Goal: Task Accomplishment & Management: Use online tool/utility

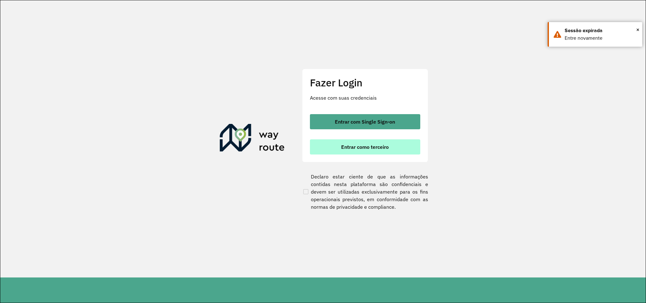
click at [359, 149] on span "Entrar como terceiro" at bounding box center [365, 146] width 48 height 5
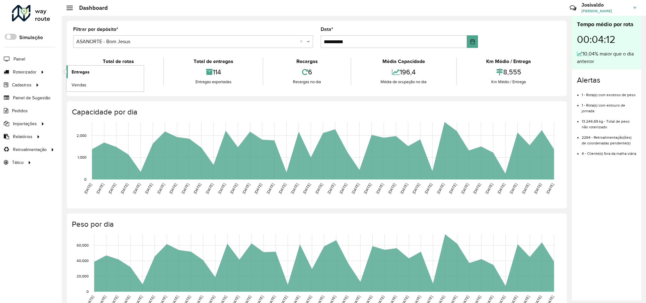
click at [84, 67] on link "Entregas" at bounding box center [105, 72] width 77 height 13
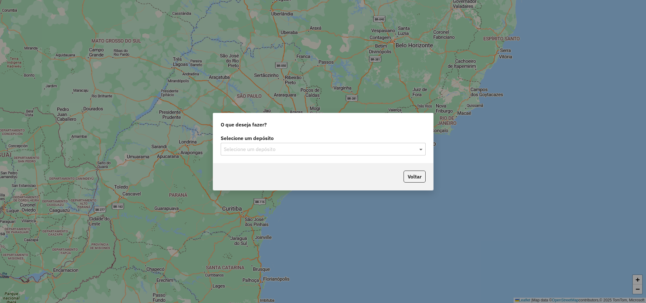
click at [420, 148] on span at bounding box center [422, 149] width 8 height 8
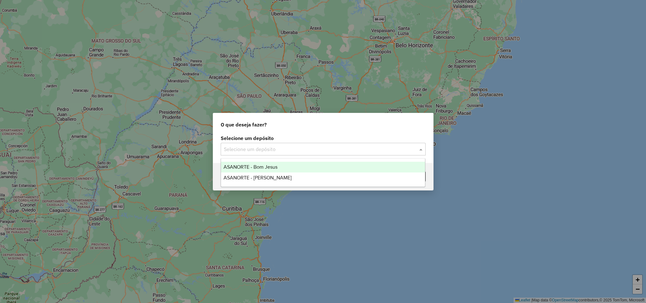
click at [286, 168] on div "ASANORTE - Bom Jesus" at bounding box center [323, 167] width 204 height 11
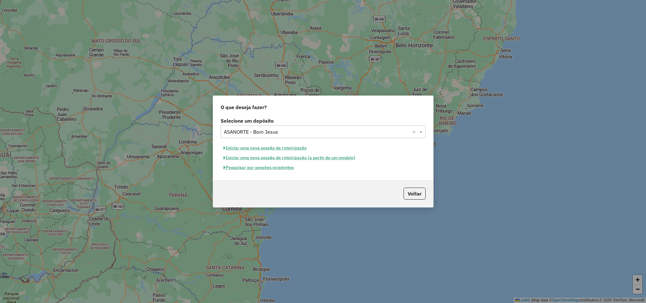
click at [276, 168] on button "Pesquisar por sessões existentes" at bounding box center [259, 168] width 76 height 10
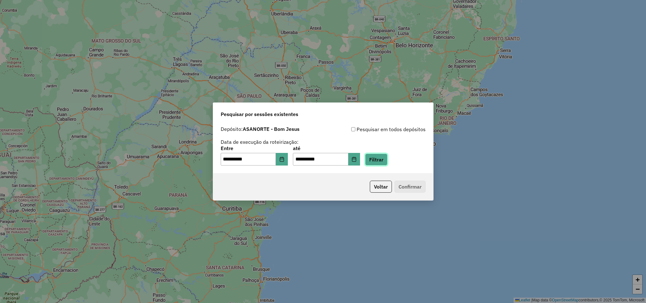
click at [386, 161] on button "Filtrar" at bounding box center [376, 160] width 22 height 12
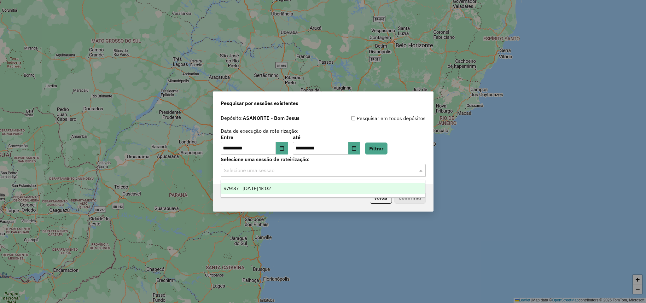
click at [421, 169] on span at bounding box center [422, 170] width 8 height 8
click at [320, 187] on div "979137 - 14/08/2025 18:02" at bounding box center [323, 188] width 204 height 11
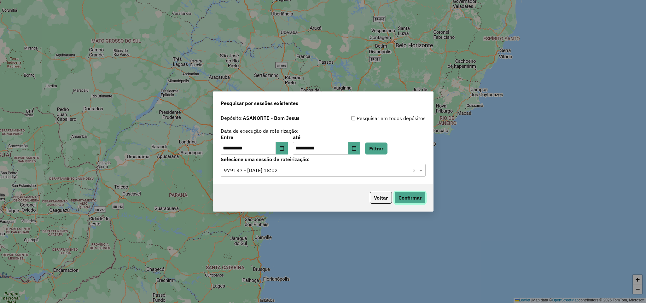
click at [405, 200] on button "Confirmar" at bounding box center [409, 198] width 31 height 12
click at [288, 149] on button "Choose Date" at bounding box center [282, 148] width 12 height 13
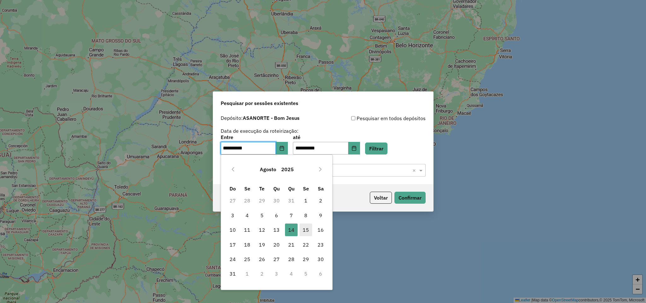
click at [306, 229] on span "15" at bounding box center [306, 230] width 13 height 13
type input "**********"
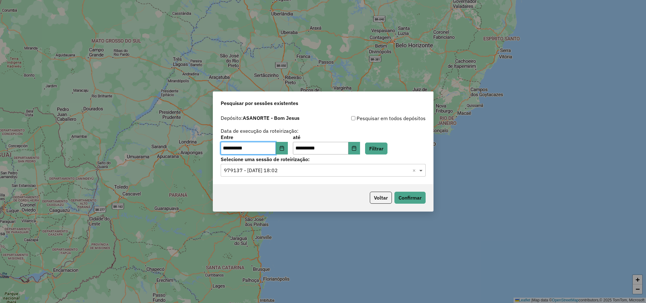
click at [422, 171] on span at bounding box center [422, 170] width 8 height 8
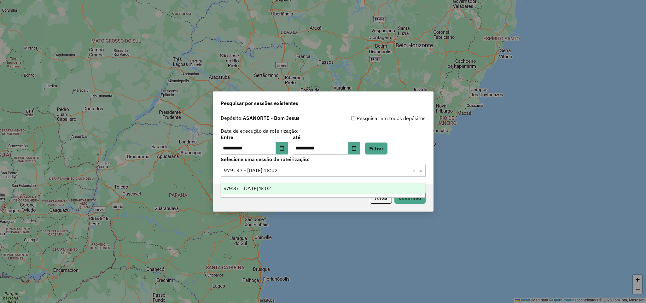
click at [318, 182] on ng-dropdown-panel "979137 - 14/08/2025 18:02" at bounding box center [323, 189] width 205 height 18
click at [312, 185] on div "979137 - 14/08/2025 18:02" at bounding box center [323, 188] width 204 height 11
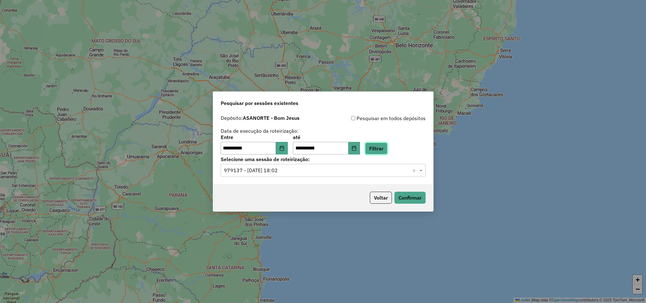
click at [388, 146] on button "Filtrar" at bounding box center [376, 149] width 22 height 12
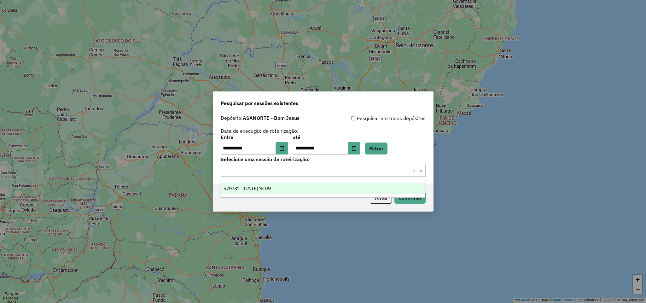
click at [422, 171] on span at bounding box center [422, 170] width 8 height 8
click at [330, 188] on div "979731 - 15/08/2025 18:09" at bounding box center [323, 188] width 204 height 11
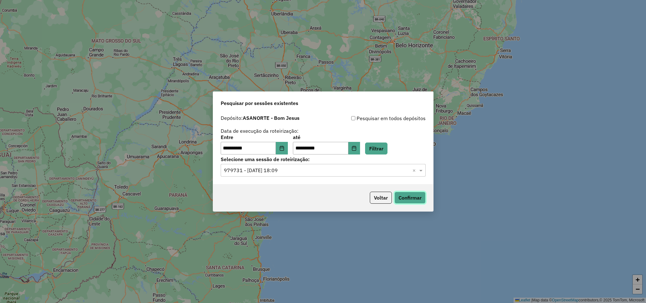
click at [412, 200] on button "Confirmar" at bounding box center [409, 198] width 31 height 12
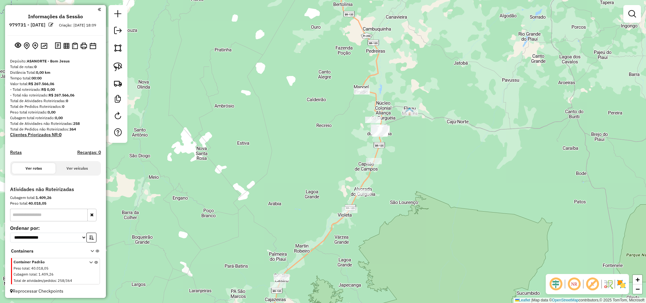
drag, startPoint x: 479, startPoint y: 159, endPoint x: 441, endPoint y: 130, distance: 47.8
click at [447, 133] on div "Janela de atendimento Grade de atendimento Capacidade Transportadoras Veículos …" at bounding box center [323, 151] width 646 height 303
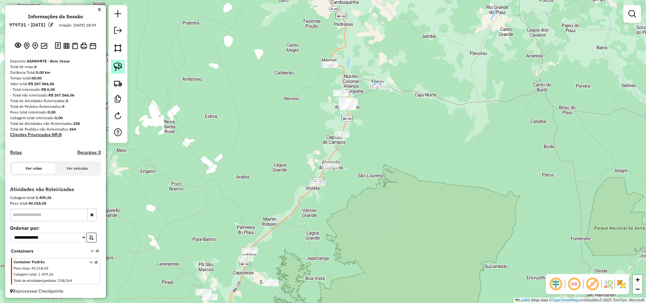
click at [118, 65] on img at bounding box center [118, 66] width 9 height 9
drag, startPoint x: 303, startPoint y: 49, endPoint x: 342, endPoint y: 46, distance: 39.8
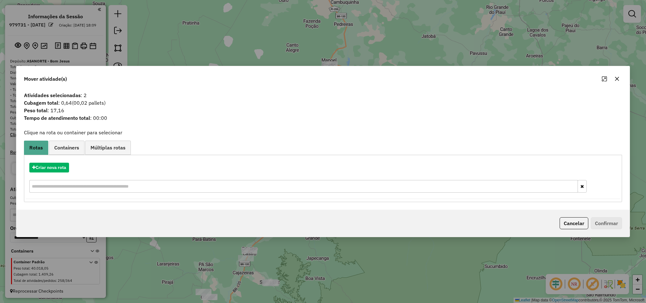
click at [622, 74] on div "Mover atividade(s)" at bounding box center [322, 77] width 613 height 23
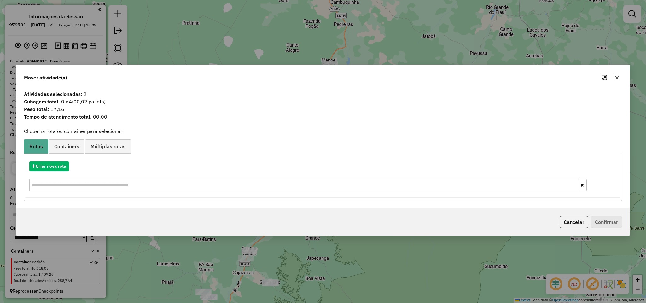
click at [618, 78] on icon "button" at bounding box center [617, 77] width 5 height 5
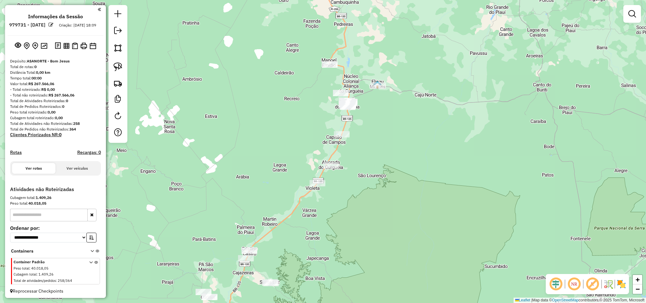
click at [326, 68] on div at bounding box center [330, 64] width 16 height 6
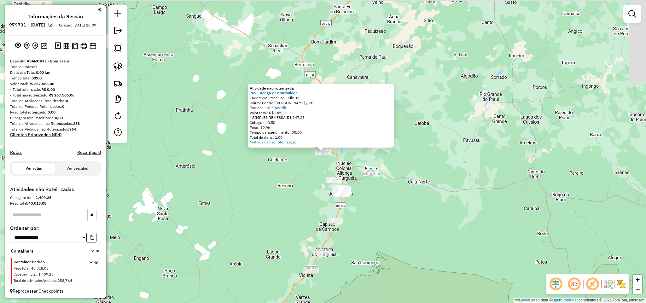
click at [329, 66] on div "Atividade não roteirizada 769 - Adega e Destribuidor Endereço: Praca Sao Feliz …" at bounding box center [323, 151] width 646 height 303
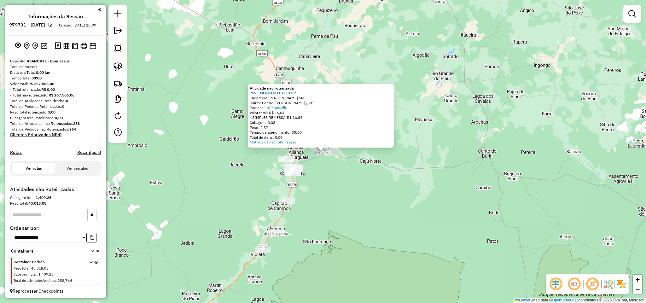
drag, startPoint x: 343, startPoint y: 228, endPoint x: 369, endPoint y: 170, distance: 63.2
click at [369, 170] on div "Atividade não roteirizada 759 - MERCADO PIT STOP Endereço: [PERSON_NAME] SN Bai…" at bounding box center [323, 151] width 646 height 303
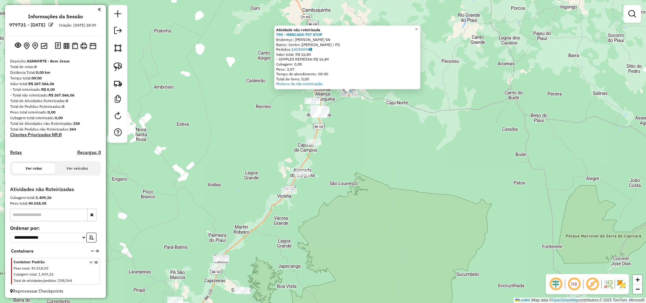
click at [357, 164] on div "Atividade não roteirizada 759 - MERCADO PIT STOP Endereço: [PERSON_NAME] SN Bai…" at bounding box center [323, 151] width 646 height 303
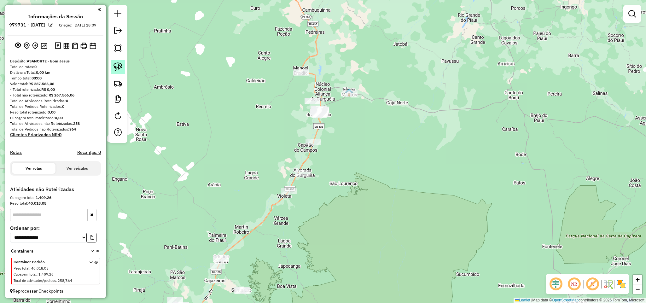
click at [119, 68] on img at bounding box center [118, 66] width 9 height 9
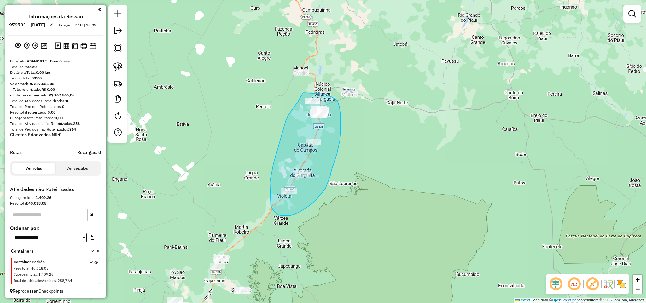
drag, startPoint x: 295, startPoint y: 106, endPoint x: 323, endPoint y: 94, distance: 30.5
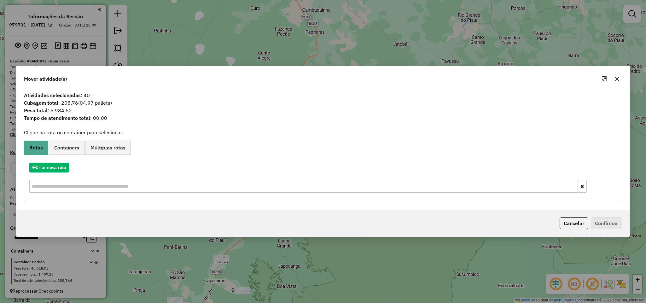
click at [619, 77] on icon "button" at bounding box center [617, 78] width 5 height 5
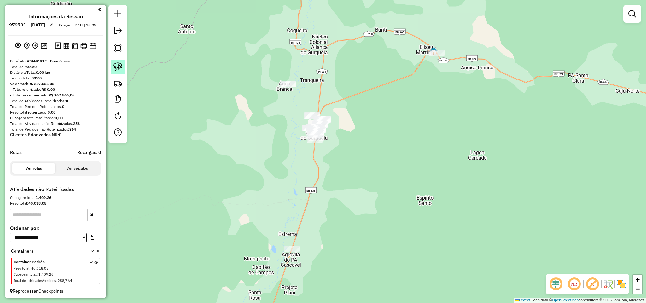
click at [117, 68] on img at bounding box center [118, 66] width 9 height 9
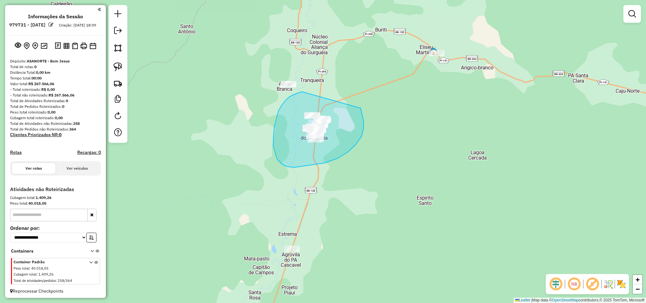
drag, startPoint x: 276, startPoint y: 119, endPoint x: 307, endPoint y: 100, distance: 35.7
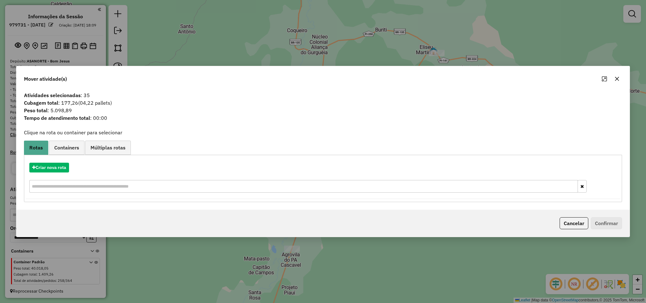
click at [617, 79] on icon "button" at bounding box center [617, 78] width 5 height 5
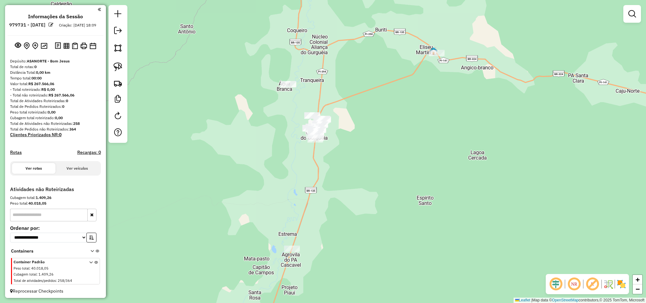
drag, startPoint x: 343, startPoint y: 211, endPoint x: 355, endPoint y: 131, distance: 80.7
click at [354, 135] on div "Janela de atendimento Grade de atendimento Capacidade Transportadoras Veículos …" at bounding box center [323, 151] width 646 height 303
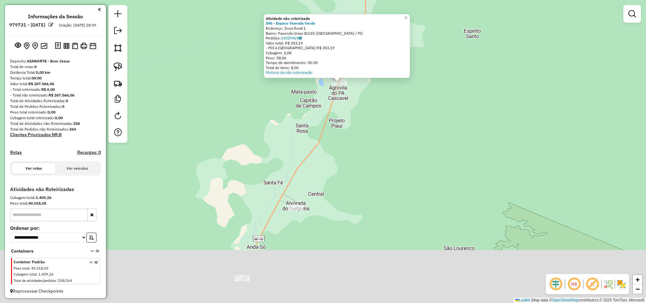
drag, startPoint x: 319, startPoint y: 219, endPoint x: 335, endPoint y: 149, distance: 71.6
click at [335, 149] on div "Atividade não roteirizada 596 - Espaco Vivenda Verde Endereço: Zona Rural 1 Bai…" at bounding box center [323, 151] width 646 height 303
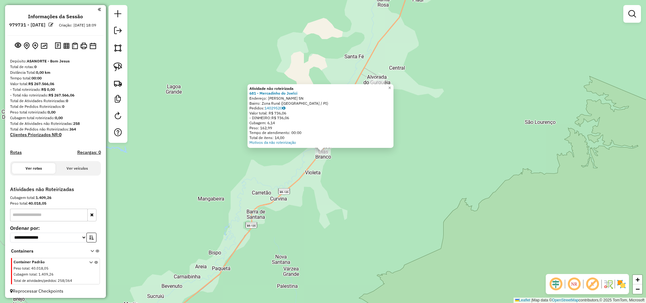
click at [270, 214] on div "Atividade não roteirizada 681 - Mercadinho do [PERSON_NAME]: Vila [PERSON_NAME]…" at bounding box center [323, 151] width 646 height 303
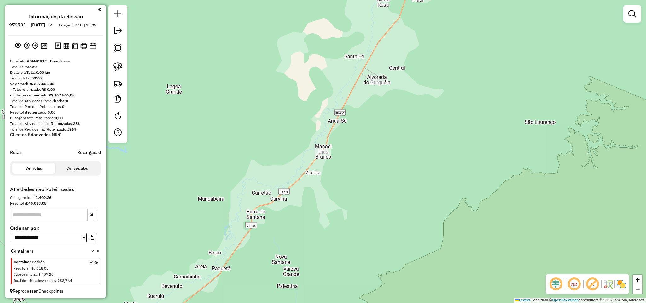
drag, startPoint x: 501, startPoint y: 27, endPoint x: 412, endPoint y: 101, distance: 116.0
click at [419, 99] on div "Janela de atendimento Grade de atendimento Capacidade Transportadoras Veículos …" at bounding box center [323, 151] width 646 height 303
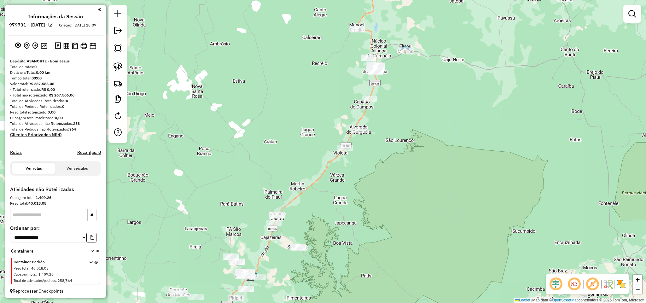
drag, startPoint x: 403, startPoint y: 95, endPoint x: 381, endPoint y: 99, distance: 22.2
click at [395, 102] on div "Janela de atendimento Grade de atendimento Capacidade Transportadoras Veículos …" at bounding box center [323, 151] width 646 height 303
click at [118, 68] on img at bounding box center [118, 66] width 9 height 9
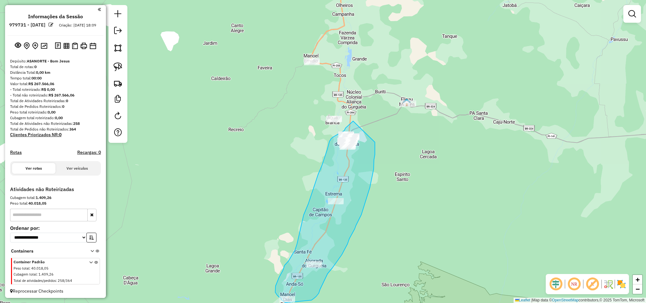
drag, startPoint x: 353, startPoint y: 121, endPoint x: 375, endPoint y: 142, distance: 30.3
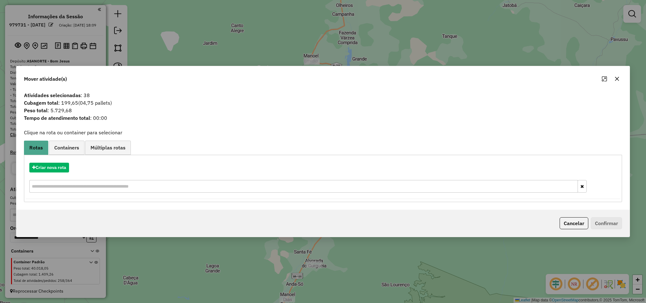
click at [617, 80] on icon "button" at bounding box center [617, 78] width 5 height 5
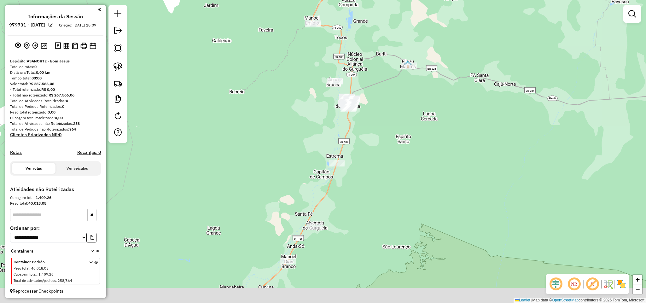
drag, startPoint x: 464, startPoint y: 193, endPoint x: 482, endPoint y: 115, distance: 80.1
click at [482, 115] on div "Janela de atendimento Grade de atendimento Capacidade Transportadoras Veículos …" at bounding box center [323, 151] width 646 height 303
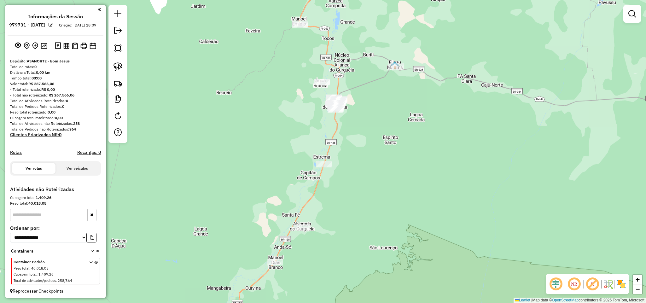
drag, startPoint x: 347, startPoint y: 192, endPoint x: 377, endPoint y: 105, distance: 92.1
click at [377, 108] on div "Janela de atendimento Grade de atendimento Capacidade Transportadoras Veículos …" at bounding box center [323, 151] width 646 height 303
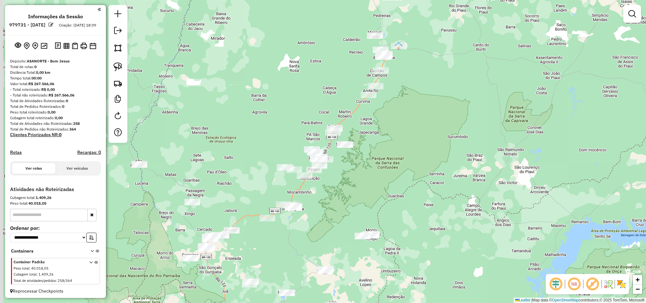
drag, startPoint x: 338, startPoint y: 166, endPoint x: 350, endPoint y: 131, distance: 37.7
click at [350, 132] on div "Janela de atendimento Grade de atendimento Capacidade Transportadoras Veículos …" at bounding box center [323, 151] width 646 height 303
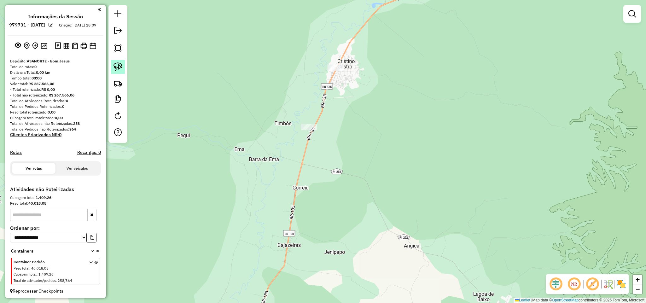
click at [114, 65] on img at bounding box center [118, 66] width 9 height 9
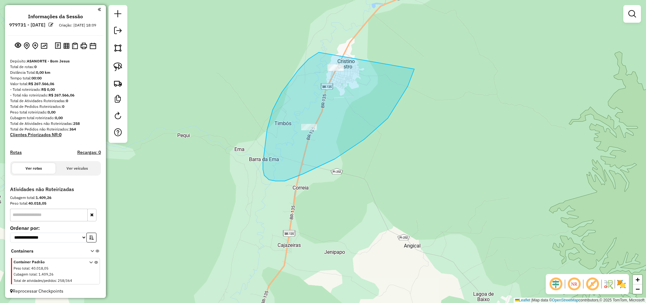
drag, startPoint x: 273, startPoint y: 110, endPoint x: 371, endPoint y: 0, distance: 147.4
click at [380, 0] on html "**********" at bounding box center [323, 151] width 646 height 303
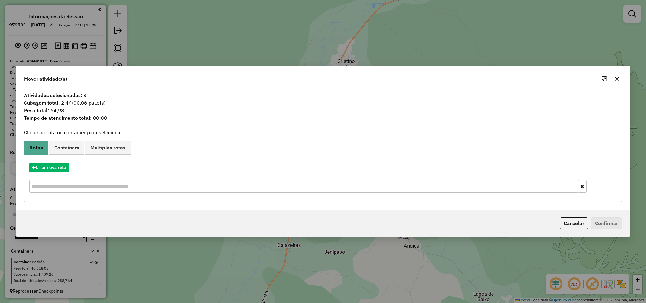
click at [617, 79] on icon "button" at bounding box center [617, 78] width 5 height 5
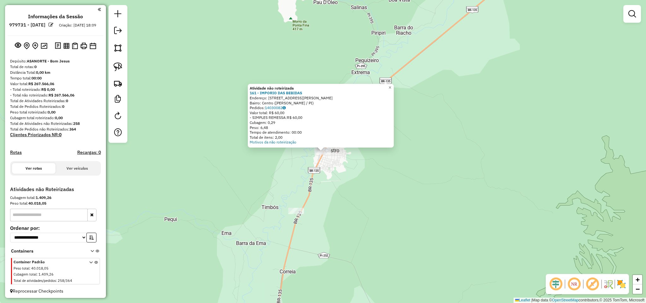
click at [401, 173] on div "Atividade não roteirizada 161 - IMPORIO DAS BEBIDAS Endereço: [STREET_ADDRESS][…" at bounding box center [323, 151] width 646 height 303
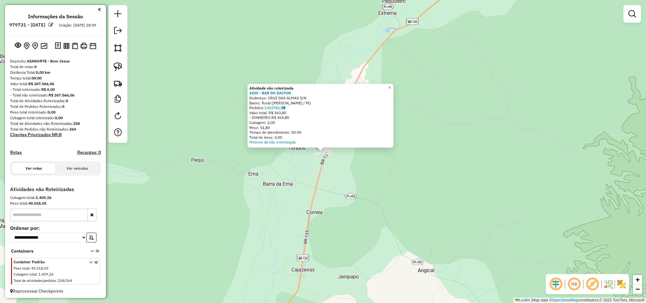
click at [349, 235] on div "Atividade não roteirizada 2435 - BAR DO DALTON Endereço: CRUZ DAS ALMAS S/N Bai…" at bounding box center [323, 151] width 646 height 303
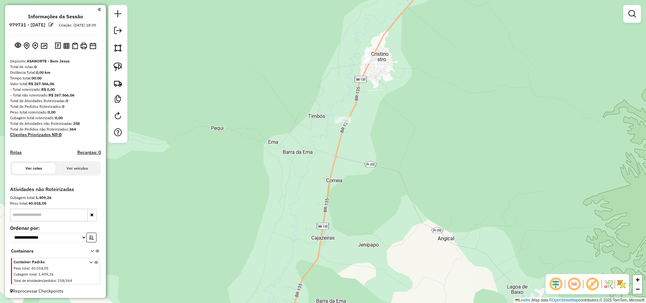
drag, startPoint x: 371, startPoint y: 203, endPoint x: 382, endPoint y: 117, distance: 86.8
click at [382, 134] on div "Janela de atendimento Grade de atendimento Capacidade Transportadoras Veículos …" at bounding box center [323, 151] width 646 height 303
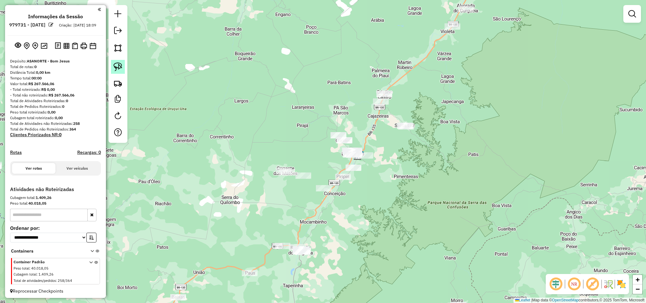
click at [117, 67] on img at bounding box center [118, 66] width 9 height 9
drag, startPoint x: 427, startPoint y: 138, endPoint x: 409, endPoint y: 112, distance: 32.4
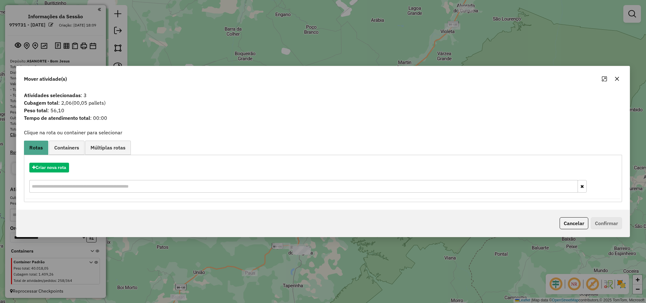
drag, startPoint x: 617, startPoint y: 80, endPoint x: 607, endPoint y: 81, distance: 9.8
click at [617, 79] on icon "button" at bounding box center [617, 78] width 5 height 5
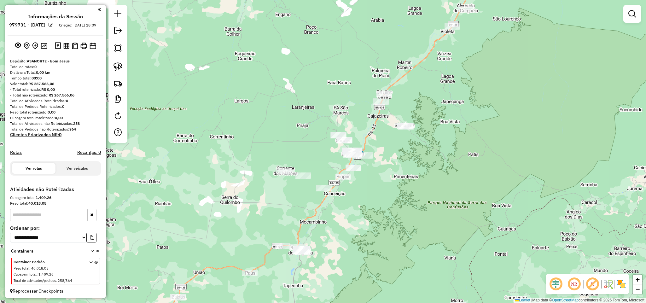
drag, startPoint x: 519, startPoint y: 66, endPoint x: 418, endPoint y: 177, distance: 150.0
click at [421, 174] on div "Janela de atendimento Grade de atendimento Capacidade Transportadoras Veículos …" at bounding box center [323, 151] width 646 height 303
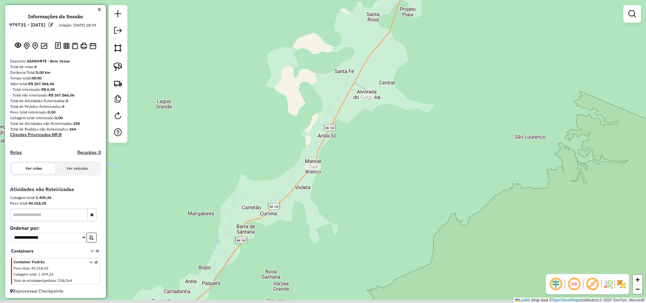
drag, startPoint x: 327, startPoint y: 222, endPoint x: 348, endPoint y: 182, distance: 45.1
click at [348, 182] on div "Janela de atendimento Grade de atendimento Capacidade Transportadoras Veículos …" at bounding box center [323, 151] width 646 height 303
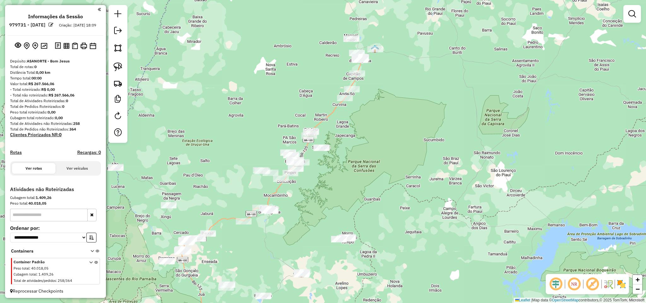
drag, startPoint x: 327, startPoint y: 177, endPoint x: 328, endPoint y: 167, distance: 10.1
click at [328, 168] on div "Janela de atendimento Grade de atendimento Capacidade Transportadoras Veículos …" at bounding box center [323, 151] width 646 height 303
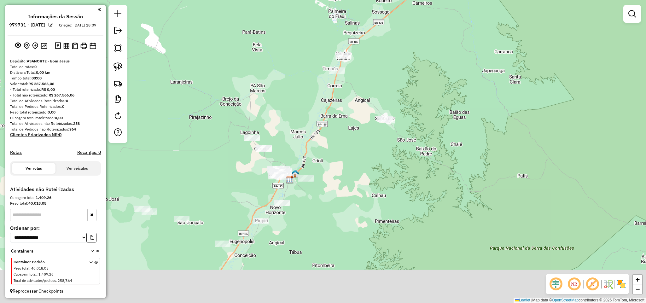
drag, startPoint x: 342, startPoint y: 131, endPoint x: 364, endPoint y: 95, distance: 41.8
click at [364, 97] on div "Janela de atendimento Grade de atendimento Capacidade Transportadoras Veículos …" at bounding box center [323, 151] width 646 height 303
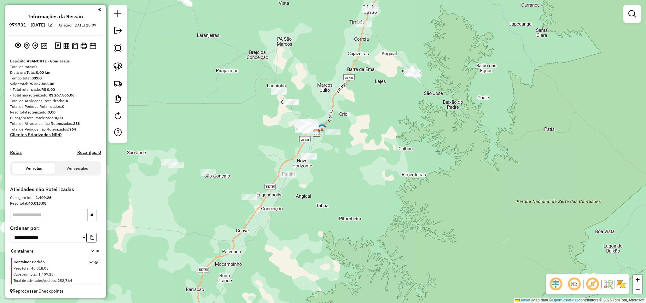
drag, startPoint x: 120, startPoint y: 67, endPoint x: 152, endPoint y: 66, distance: 31.6
click at [120, 67] on img at bounding box center [118, 66] width 9 height 9
drag, startPoint x: 258, startPoint y: 102, endPoint x: 277, endPoint y: 65, distance: 42.2
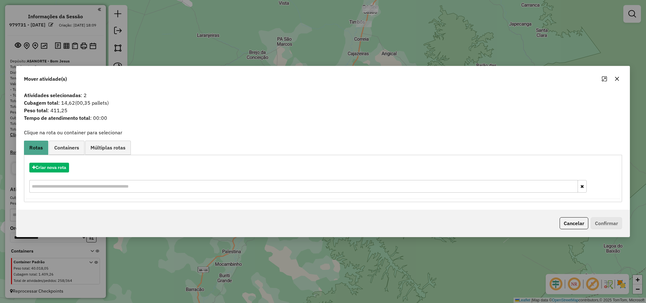
click at [619, 75] on button "button" at bounding box center [617, 79] width 10 height 10
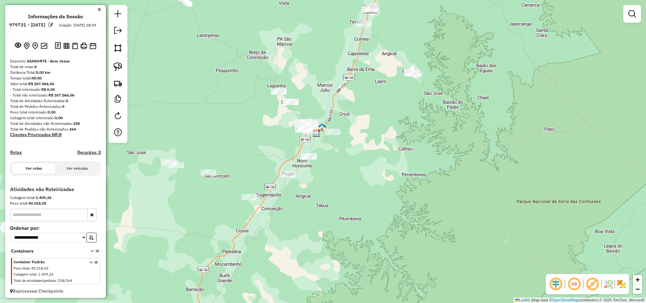
drag, startPoint x: 116, startPoint y: 66, endPoint x: 127, endPoint y: 71, distance: 12.6
click at [117, 66] on img at bounding box center [118, 66] width 9 height 9
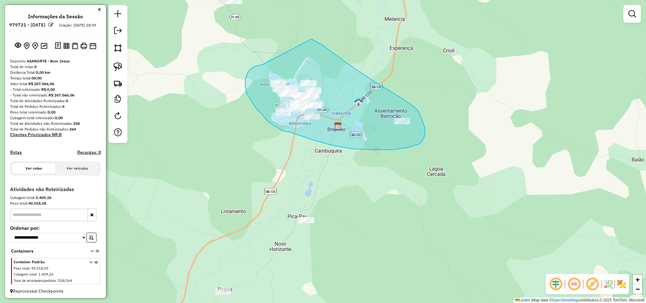
drag, startPoint x: 247, startPoint y: 94, endPoint x: 311, endPoint y: 39, distance: 84.3
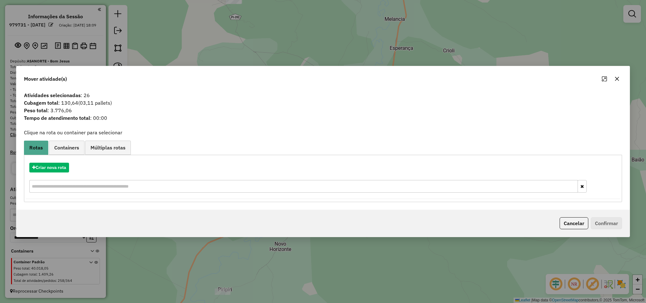
click at [618, 79] on icon "button" at bounding box center [617, 78] width 5 height 5
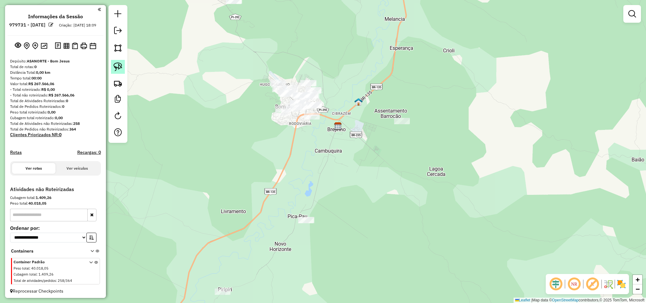
click at [117, 67] on img at bounding box center [118, 66] width 9 height 9
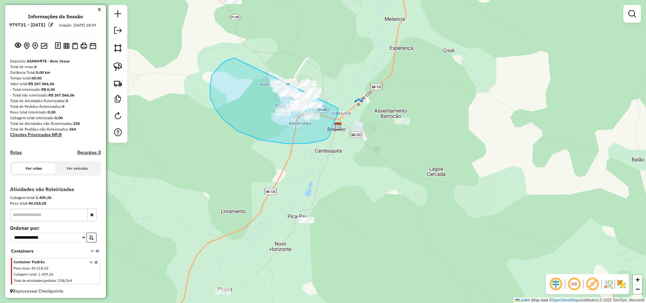
drag, startPoint x: 234, startPoint y: 58, endPoint x: 296, endPoint y: 54, distance: 62.3
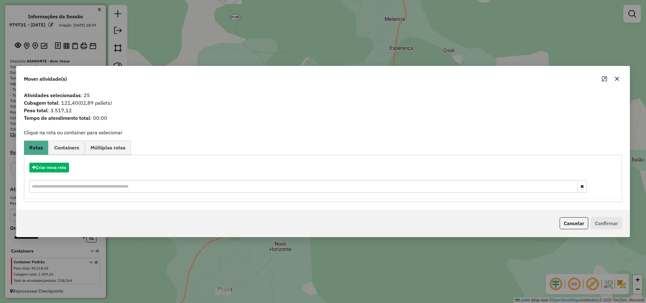
click at [620, 79] on button "button" at bounding box center [617, 79] width 10 height 10
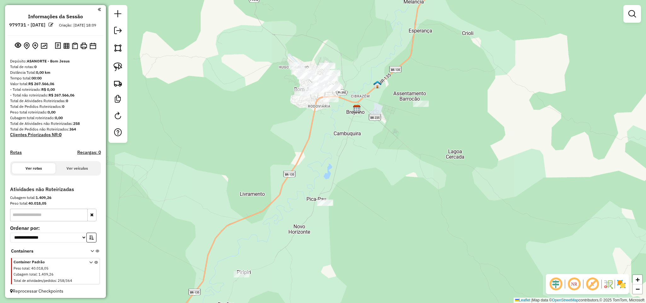
drag, startPoint x: 302, startPoint y: 151, endPoint x: 315, endPoint y: 138, distance: 18.1
click at [316, 138] on div "Janela de atendimento Grade de atendimento Capacidade Transportadoras Veículos …" at bounding box center [323, 151] width 646 height 303
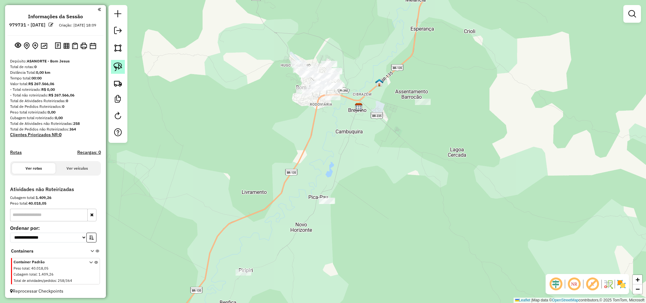
click at [121, 69] on img at bounding box center [118, 66] width 9 height 9
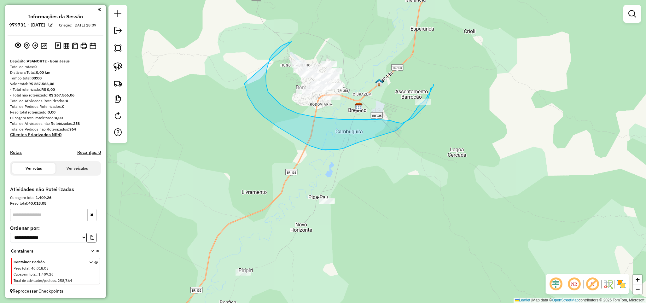
drag, startPoint x: 292, startPoint y: 42, endPoint x: 244, endPoint y: 84, distance: 63.2
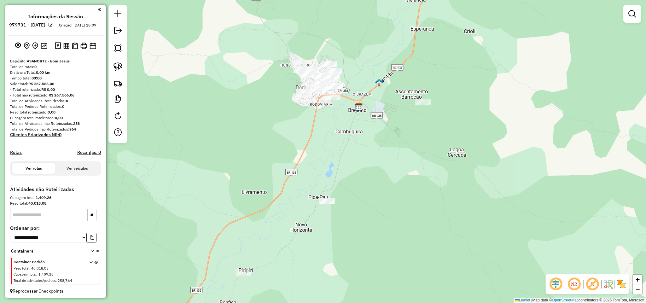
drag, startPoint x: 303, startPoint y: 246, endPoint x: 345, endPoint y: 167, distance: 88.9
click at [344, 171] on div "Janela de atendimento Grade de atendimento Capacidade Transportadoras Veículos …" at bounding box center [323, 151] width 646 height 303
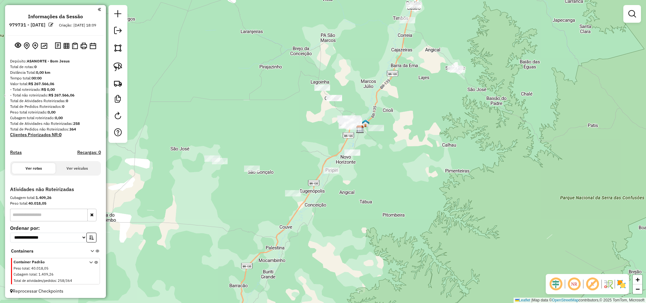
drag, startPoint x: 253, startPoint y: 210, endPoint x: 278, endPoint y: 186, distance: 35.0
click at [278, 187] on div "Janela de atendimento Grade de atendimento Capacidade Transportadoras Veículos …" at bounding box center [323, 151] width 646 height 303
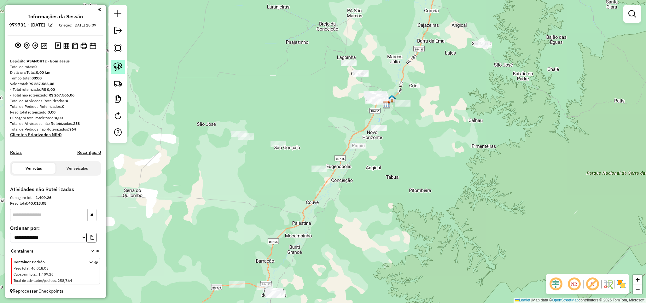
click at [122, 69] on link at bounding box center [118, 67] width 14 height 14
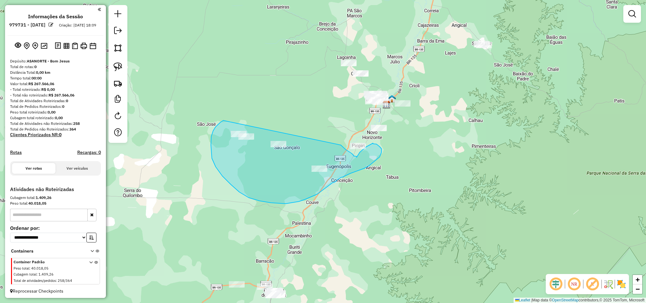
drag, startPoint x: 221, startPoint y: 122, endPoint x: 338, endPoint y: 142, distance: 118.0
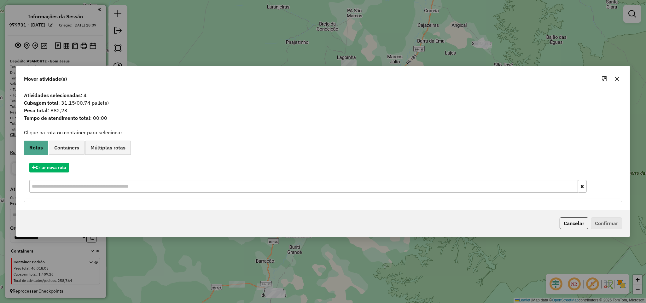
click at [616, 79] on icon "button" at bounding box center [617, 78] width 5 height 5
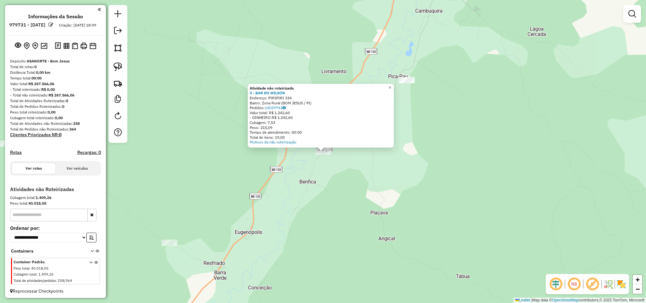
click at [391, 181] on div "Atividade não roteirizada 4 - BAR DO WILSON Endereço: PIRIPIRI 334 Bairro: Zona…" at bounding box center [323, 151] width 646 height 303
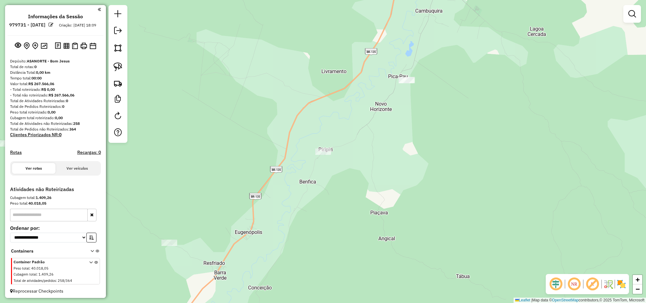
drag, startPoint x: 333, startPoint y: 197, endPoint x: 428, endPoint y: 189, distance: 94.9
click at [427, 192] on div "Janela de atendimento Grade de atendimento Capacidade Transportadoras Veículos …" at bounding box center [323, 151] width 646 height 303
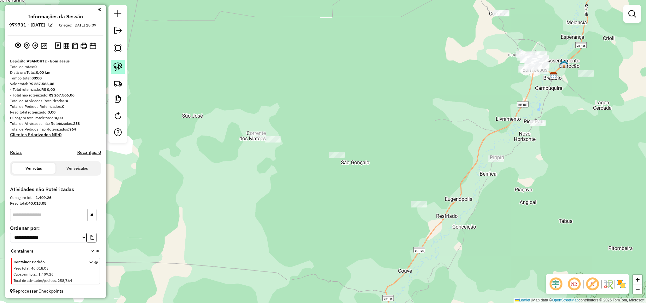
click at [119, 66] on img at bounding box center [118, 66] width 9 height 9
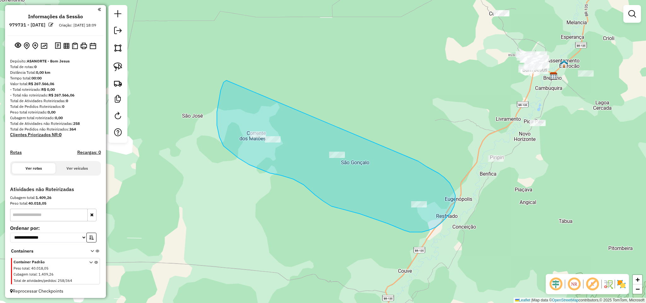
drag, startPoint x: 226, startPoint y: 80, endPoint x: 378, endPoint y: 143, distance: 164.4
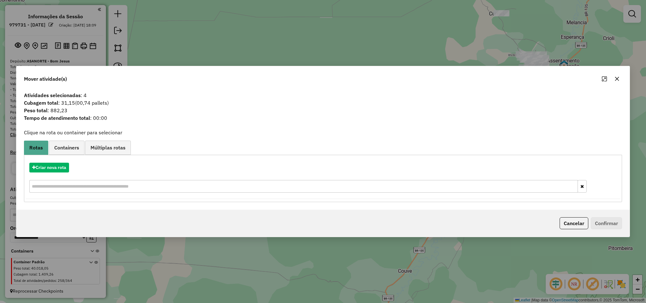
click at [616, 81] on button "button" at bounding box center [617, 79] width 10 height 10
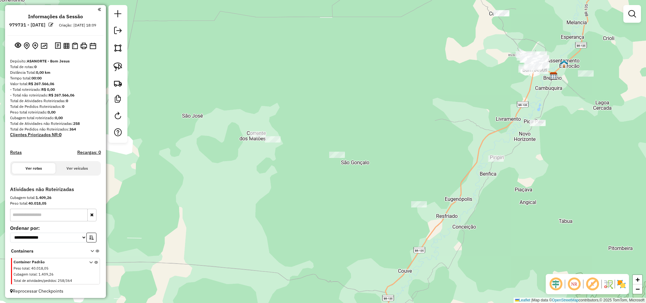
drag, startPoint x: 365, startPoint y: 207, endPoint x: 366, endPoint y: 133, distance: 74.4
click at [368, 139] on div "Janela de atendimento Grade de atendimento Capacidade Transportadoras Veículos …" at bounding box center [323, 151] width 646 height 303
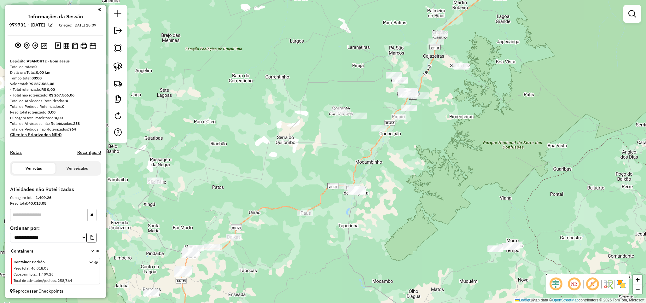
drag, startPoint x: 359, startPoint y: 219, endPoint x: 387, endPoint y: 163, distance: 62.3
click at [387, 166] on div "Janela de atendimento Grade de atendimento Capacidade Transportadoras Veículos …" at bounding box center [323, 151] width 646 height 303
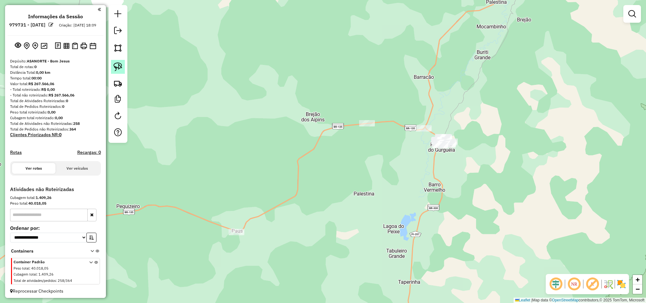
click at [120, 69] on img at bounding box center [118, 66] width 9 height 9
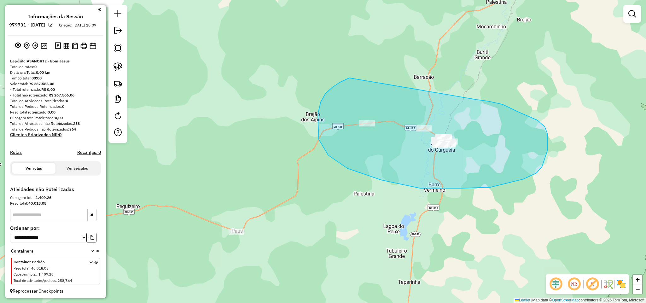
drag, startPoint x: 319, startPoint y: 139, endPoint x: 468, endPoint y: 104, distance: 153.0
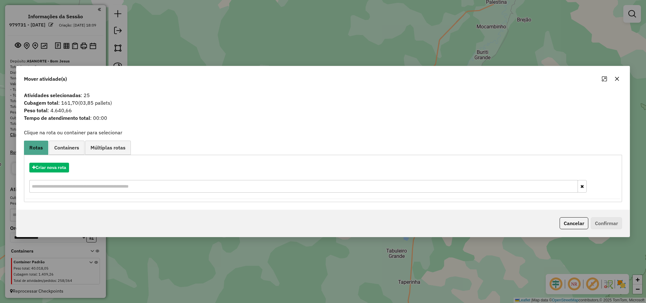
click at [619, 79] on icon "button" at bounding box center [617, 78] width 5 height 5
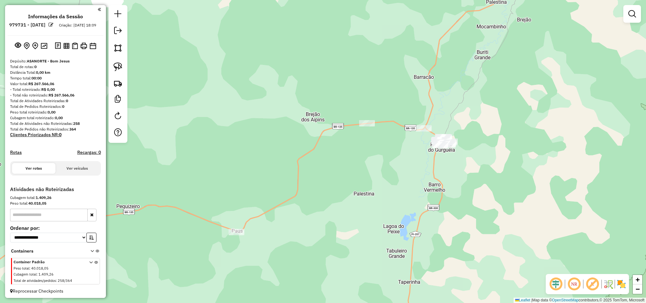
drag, startPoint x: 523, startPoint y: 147, endPoint x: 454, endPoint y: 88, distance: 90.6
click at [462, 96] on div "Janela de atendimento Grade de atendimento Capacidade Transportadoras Veículos …" at bounding box center [323, 151] width 646 height 303
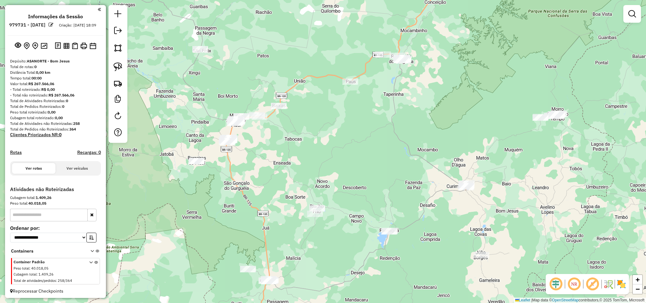
click at [473, 162] on div "Janela de atendimento Grade de atendimento Capacidade Transportadoras Veículos …" at bounding box center [323, 151] width 646 height 303
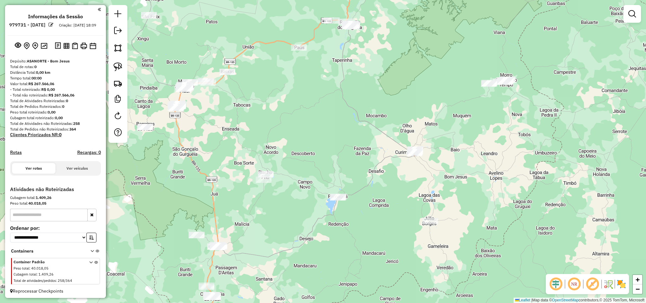
drag, startPoint x: 503, startPoint y: 103, endPoint x: 429, endPoint y: 120, distance: 76.0
click at [467, 127] on div "Janela de atendimento Grade de atendimento Capacidade Transportadoras Veículos …" at bounding box center [323, 151] width 646 height 303
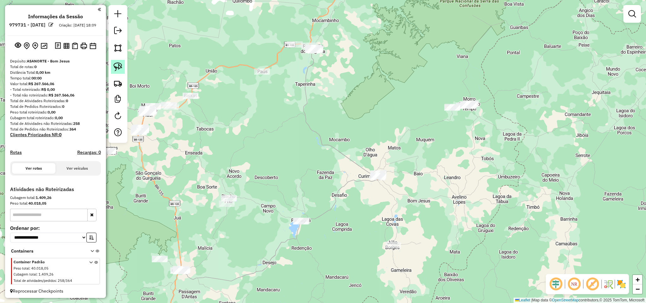
click at [120, 67] on img at bounding box center [118, 66] width 9 height 9
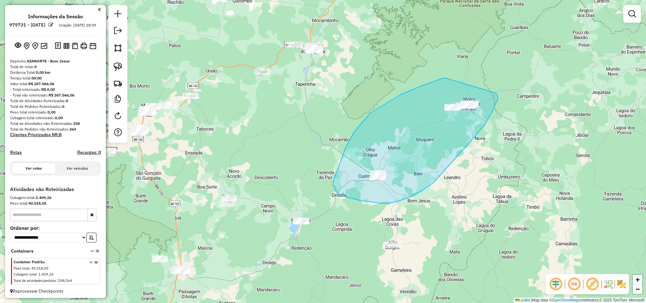
drag, startPoint x: 445, startPoint y: 78, endPoint x: 493, endPoint y: 89, distance: 49.5
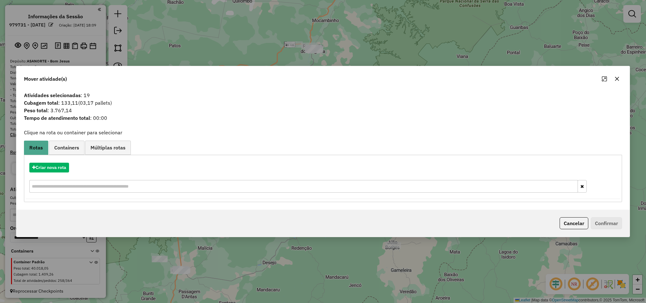
click at [615, 79] on icon "button" at bounding box center [617, 78] width 5 height 5
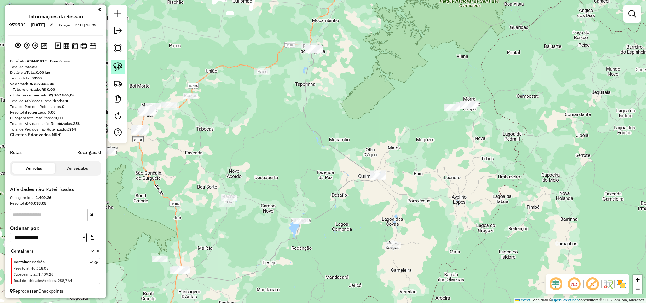
click at [119, 64] on img at bounding box center [118, 66] width 9 height 9
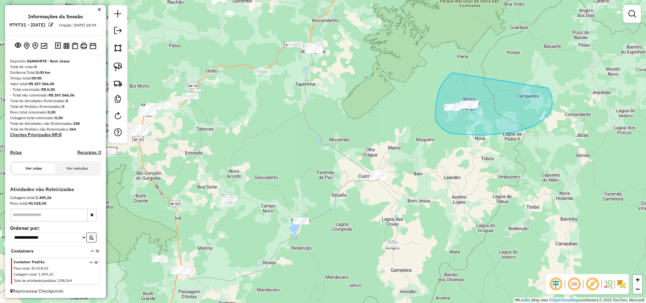
drag, startPoint x: 449, startPoint y: 75, endPoint x: 491, endPoint y: 79, distance: 41.9
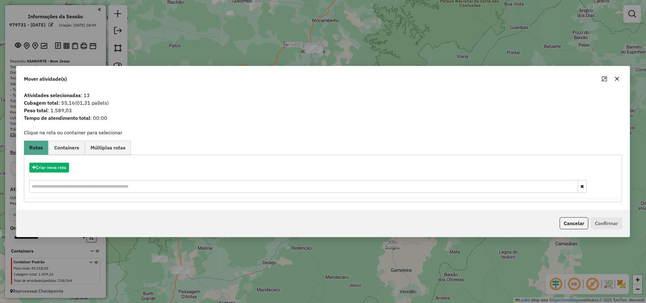
click at [617, 79] on icon "button" at bounding box center [617, 79] width 4 height 4
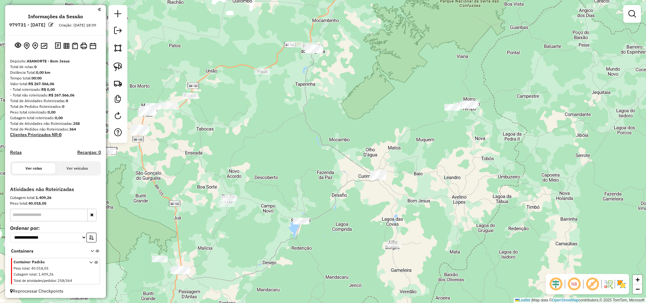
drag, startPoint x: 301, startPoint y: 164, endPoint x: 367, endPoint y: 121, distance: 79.2
click at [367, 121] on div "Janela de atendimento Grade de atendimento Capacidade Transportadoras Veículos …" at bounding box center [323, 151] width 646 height 303
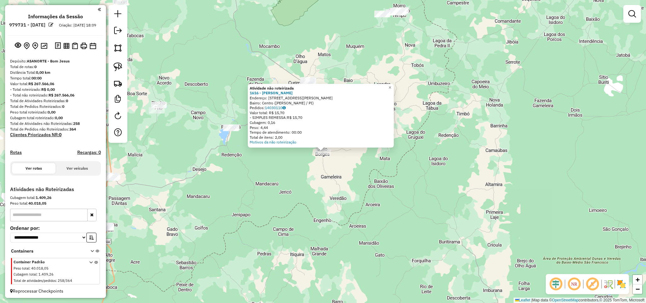
click at [286, 180] on div "Atividade não roteirizada 1616 - CLEVERTON BATISTA RI Endereço: [STREET_ADDRESS…" at bounding box center [323, 151] width 646 height 303
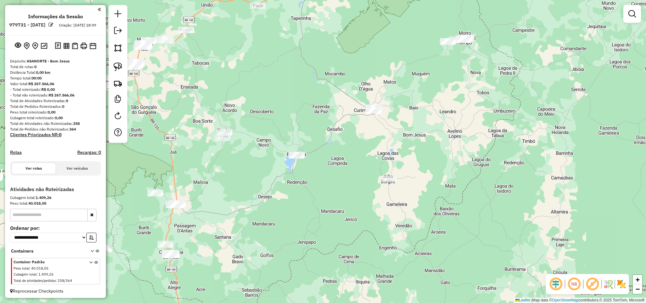
drag, startPoint x: 249, startPoint y: 172, endPoint x: 316, endPoint y: 202, distance: 73.5
click at [316, 202] on div "Janela de atendimento Grade de atendimento Capacidade Transportadoras Veículos …" at bounding box center [323, 151] width 646 height 303
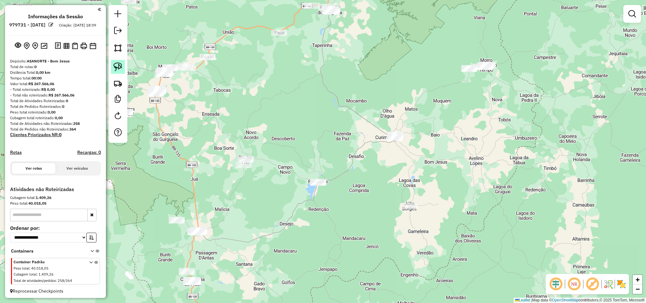
click at [121, 66] on img at bounding box center [118, 66] width 9 height 9
drag, startPoint x: 297, startPoint y: 174, endPoint x: 336, endPoint y: 164, distance: 40.2
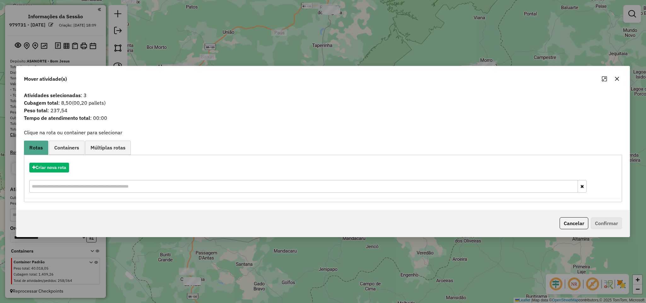
click at [617, 82] on button "button" at bounding box center [617, 79] width 10 height 10
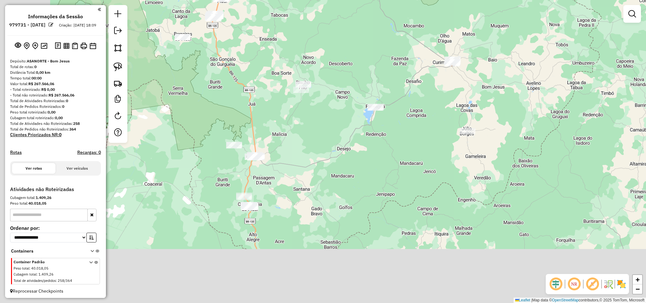
drag, startPoint x: 329, startPoint y: 196, endPoint x: 351, endPoint y: 164, distance: 38.8
click at [350, 166] on div "Janela de atendimento Grade de atendimento Capacidade Transportadoras Veículos …" at bounding box center [323, 151] width 646 height 303
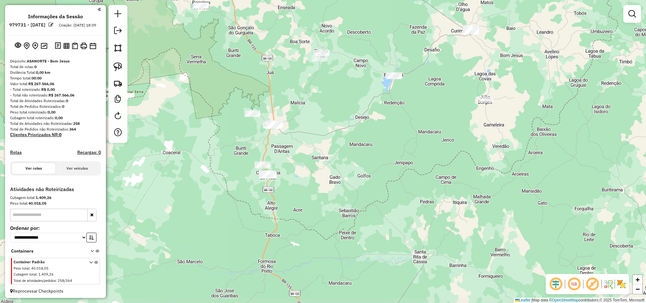
drag, startPoint x: 348, startPoint y: 137, endPoint x: 326, endPoint y: 213, distance: 78.9
click at [330, 231] on div "Janela de atendimento Grade de atendimento Capacidade Transportadoras Veículos …" at bounding box center [323, 151] width 646 height 303
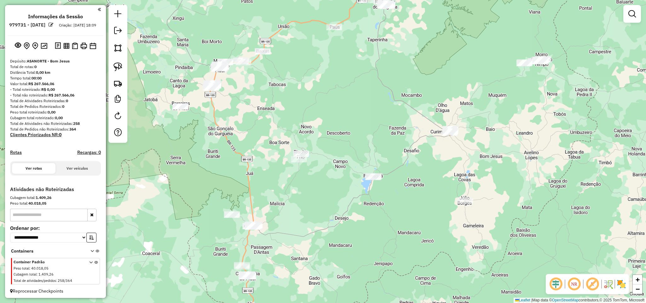
drag, startPoint x: 237, startPoint y: 94, endPoint x: 293, endPoint y: 154, distance: 82.1
click at [293, 154] on div "Janela de atendimento Grade de atendimento Capacidade Transportadoras Veículos …" at bounding box center [323, 151] width 646 height 303
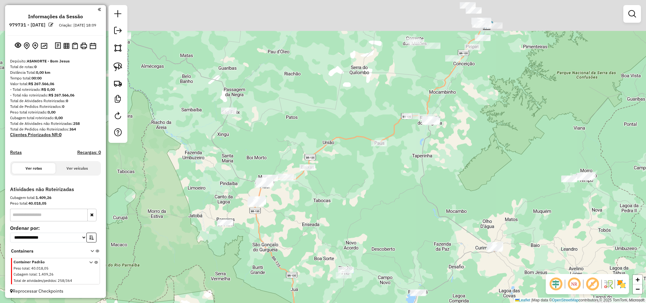
drag, startPoint x: 411, startPoint y: 101, endPoint x: 398, endPoint y: 154, distance: 55.0
click at [398, 154] on div "Janela de atendimento Grade de atendimento Capacidade Transportadoras Veículos …" at bounding box center [323, 151] width 646 height 303
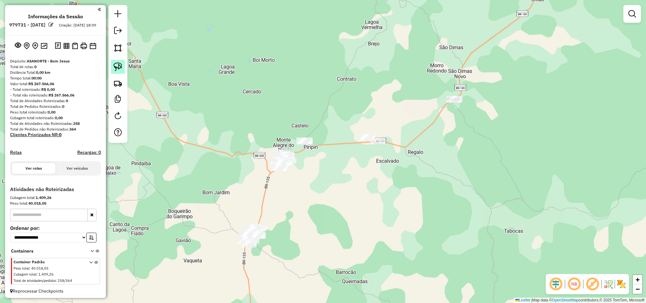
click at [114, 65] on img at bounding box center [118, 66] width 9 height 9
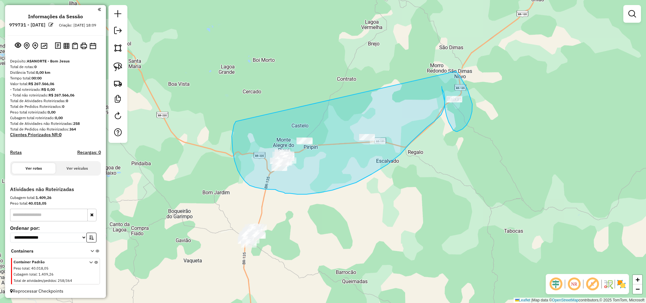
drag, startPoint x: 233, startPoint y: 150, endPoint x: 456, endPoint y: 71, distance: 236.9
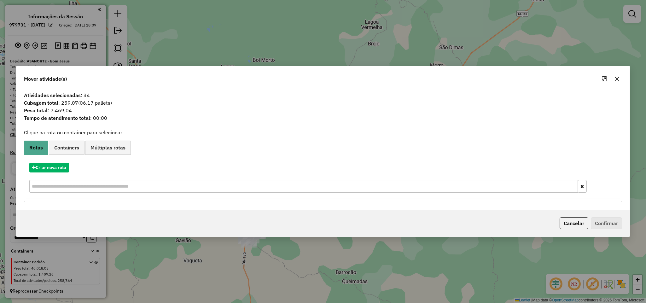
click at [619, 81] on button "button" at bounding box center [617, 79] width 10 height 10
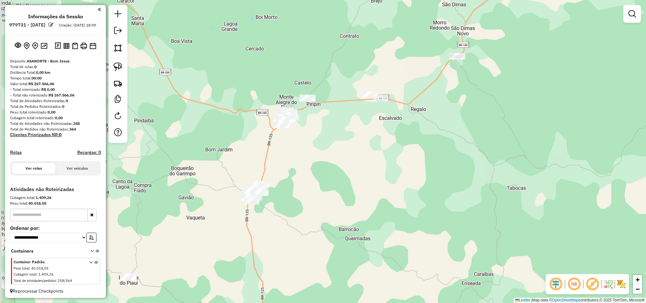
drag, startPoint x: 225, startPoint y: 172, endPoint x: 235, endPoint y: 94, distance: 79.4
click at [235, 95] on div "Janela de atendimento Grade de atendimento Capacidade Transportadoras Veículos …" at bounding box center [323, 151] width 646 height 303
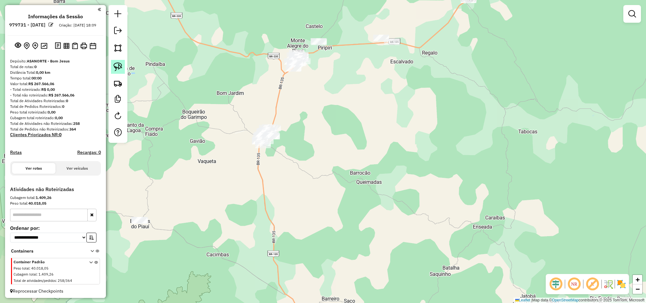
click at [123, 67] on link at bounding box center [118, 67] width 14 height 14
drag, startPoint x: 216, startPoint y: 155, endPoint x: 260, endPoint y: 123, distance: 55.1
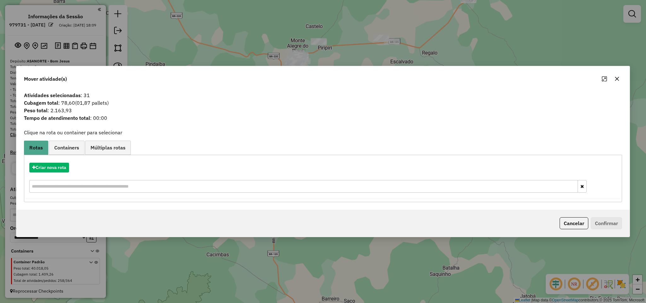
click at [613, 83] on div at bounding box center [610, 79] width 23 height 10
click at [616, 79] on icon "button" at bounding box center [617, 79] width 4 height 4
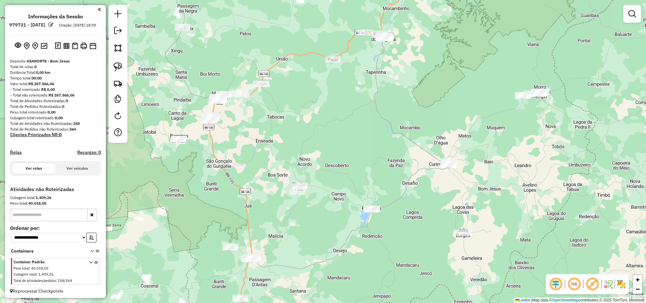
drag, startPoint x: 224, startPoint y: 184, endPoint x: 253, endPoint y: 156, distance: 40.1
click at [253, 156] on div "Janela de atendimento Grade de atendimento Capacidade Transportadoras Veículos …" at bounding box center [323, 151] width 646 height 303
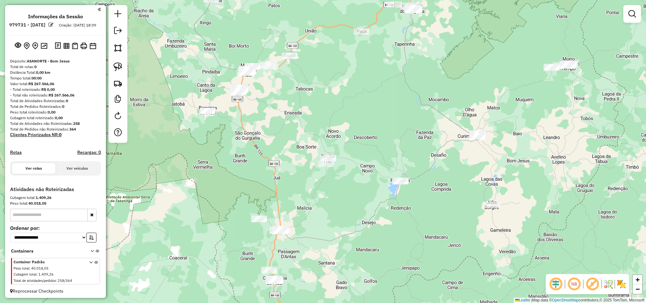
drag, startPoint x: 173, startPoint y: 78, endPoint x: 162, endPoint y: 144, distance: 66.9
click at [164, 140] on div "Janela de atendimento Grade de atendimento Capacidade Transportadoras Veículos …" at bounding box center [323, 151] width 646 height 303
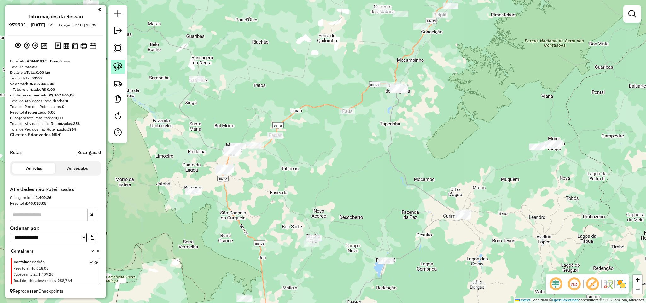
click at [114, 68] on img at bounding box center [118, 66] width 9 height 9
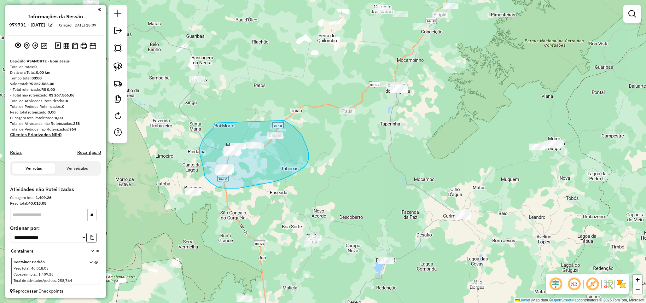
drag, startPoint x: 214, startPoint y: 127, endPoint x: 284, endPoint y: 120, distance: 70.3
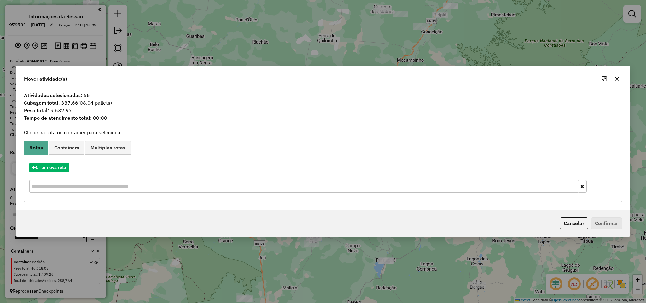
click at [618, 79] on icon "button" at bounding box center [617, 79] width 4 height 4
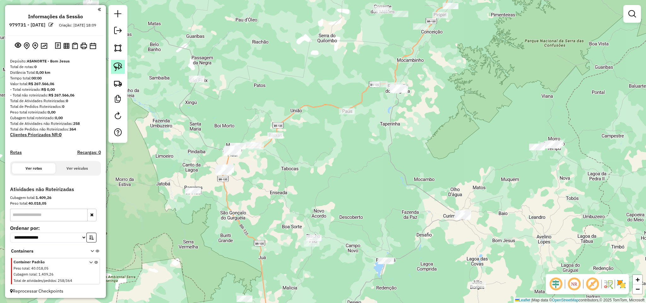
click at [119, 67] on img at bounding box center [118, 66] width 9 height 9
drag, startPoint x: 205, startPoint y: 163, endPoint x: 233, endPoint y: 160, distance: 27.9
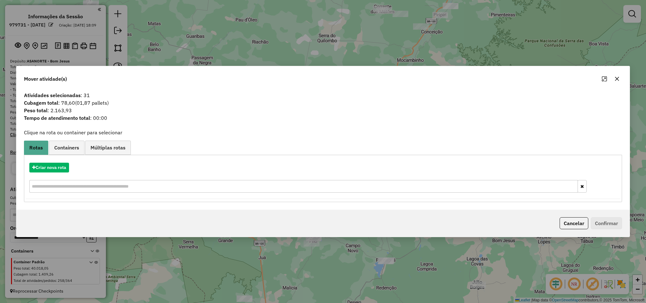
click at [618, 78] on icon "button" at bounding box center [617, 79] width 4 height 4
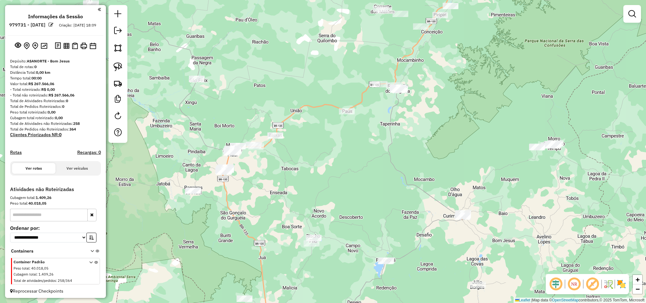
drag, startPoint x: 260, startPoint y: 208, endPoint x: 274, endPoint y: 126, distance: 83.3
click at [274, 126] on div "Janela de atendimento Grade de atendimento Capacidade Transportadoras Veículos …" at bounding box center [323, 151] width 646 height 303
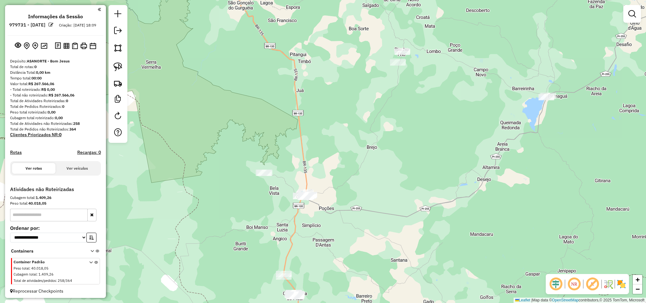
drag, startPoint x: 308, startPoint y: 207, endPoint x: 295, endPoint y: 175, distance: 34.7
click at [298, 178] on div "Janela de atendimento Grade de atendimento Capacidade Transportadoras Veículos …" at bounding box center [323, 151] width 646 height 303
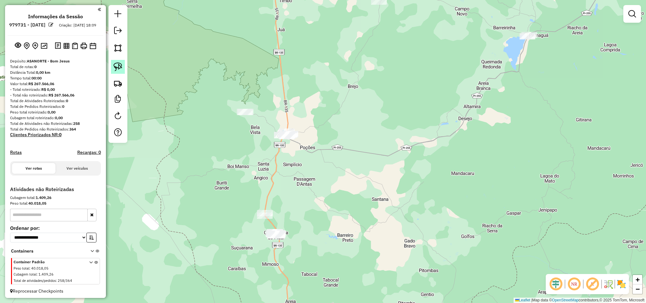
click at [120, 67] on img at bounding box center [118, 66] width 9 height 9
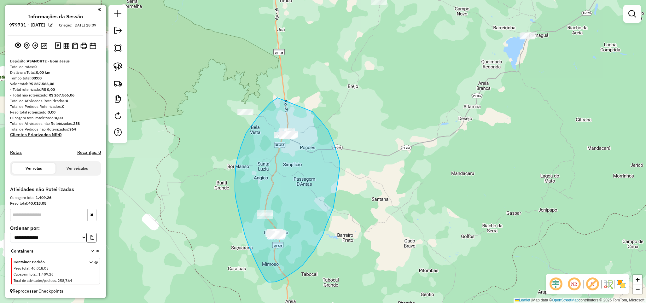
drag, startPoint x: 277, startPoint y: 98, endPoint x: 312, endPoint y: 112, distance: 37.7
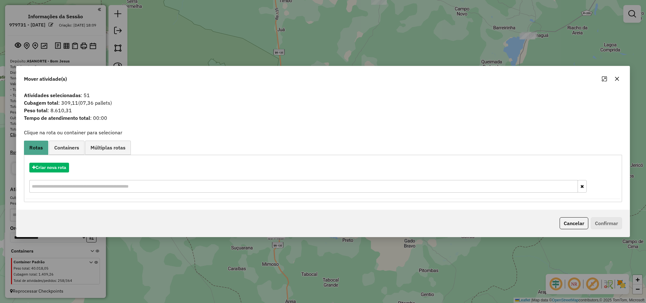
click at [619, 78] on icon "button" at bounding box center [617, 78] width 5 height 5
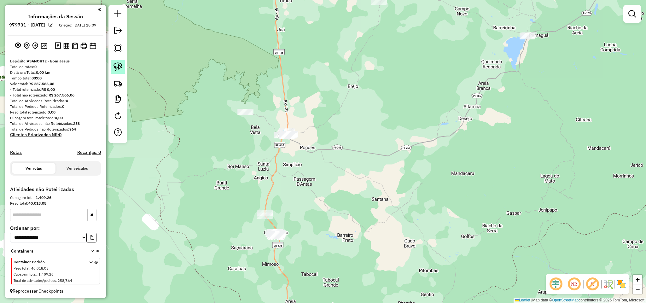
click at [114, 66] on img at bounding box center [118, 66] width 9 height 9
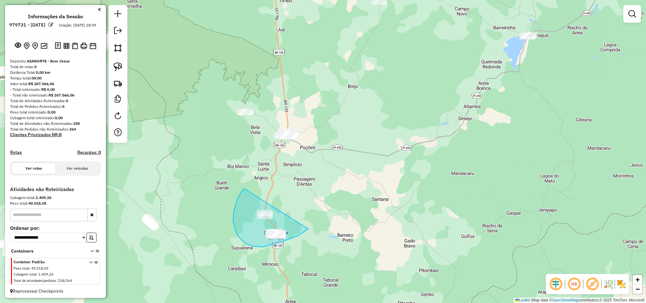
drag, startPoint x: 245, startPoint y: 243, endPoint x: 287, endPoint y: 177, distance: 78.3
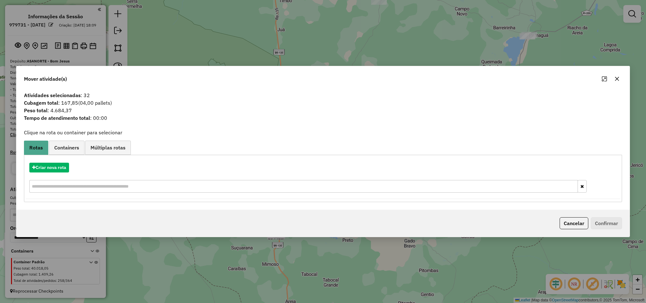
click at [619, 79] on icon "button" at bounding box center [617, 78] width 5 height 5
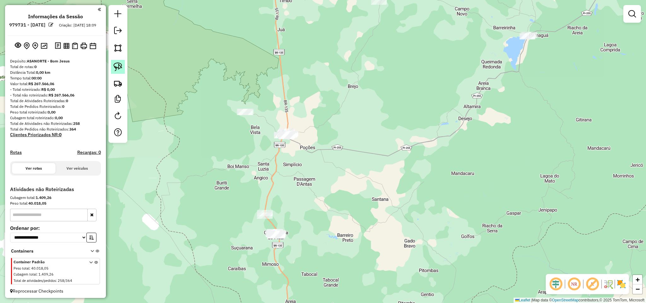
click at [120, 69] on img at bounding box center [118, 66] width 9 height 9
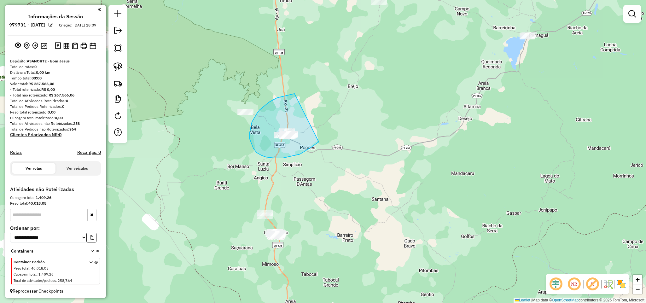
drag, startPoint x: 260, startPoint y: 110, endPoint x: 304, endPoint y: 103, distance: 44.6
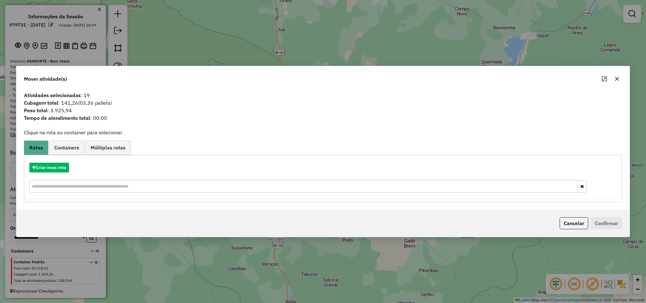
drag, startPoint x: 617, startPoint y: 79, endPoint x: 608, endPoint y: 79, distance: 8.5
click at [617, 78] on icon "button" at bounding box center [617, 79] width 4 height 4
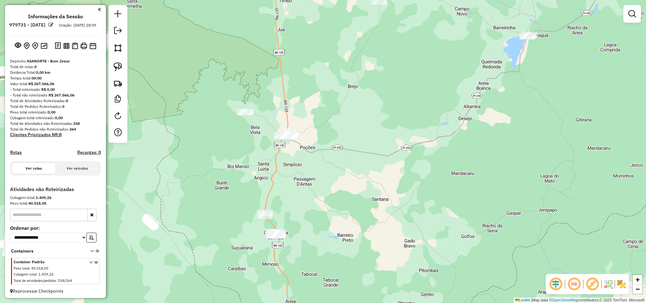
drag, startPoint x: 359, startPoint y: 51, endPoint x: 356, endPoint y: 159, distance: 108.2
click at [356, 160] on div "Janela de atendimento Grade de atendimento Capacidade Transportadoras Veículos …" at bounding box center [323, 151] width 646 height 303
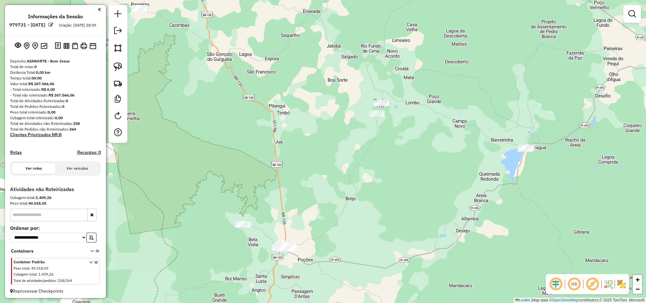
drag, startPoint x: 325, startPoint y: 84, endPoint x: 325, endPoint y: 200, distance: 115.7
click at [323, 207] on div "Janela de atendimento Grade de atendimento Capacidade Transportadoras Veículos …" at bounding box center [323, 151] width 646 height 303
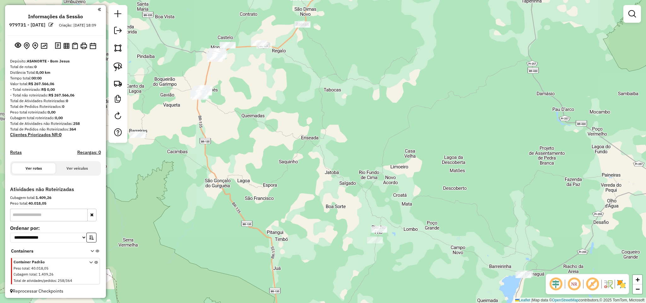
drag, startPoint x: 333, startPoint y: 120, endPoint x: 345, endPoint y: 193, distance: 73.5
click at [344, 193] on div "Janela de atendimento Grade de atendimento Capacidade Transportadoras Veículos …" at bounding box center [323, 151] width 646 height 303
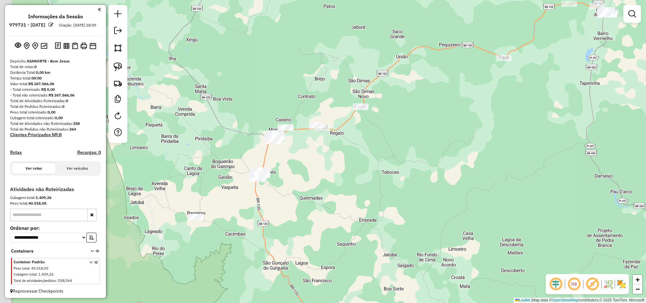
drag, startPoint x: 259, startPoint y: 183, endPoint x: 294, endPoint y: 187, distance: 35.2
click at [294, 187] on div "Janela de atendimento Grade de atendimento Capacidade Transportadoras Veículos …" at bounding box center [323, 151] width 646 height 303
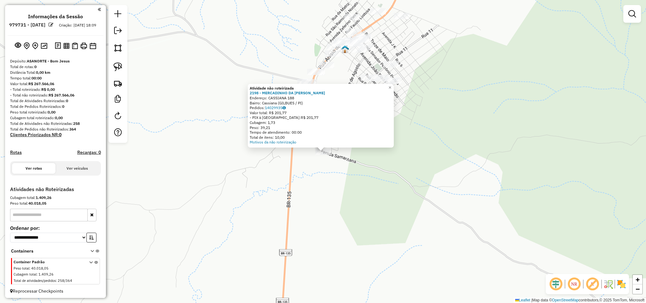
click at [328, 165] on div "Atividade não roteirizada 2198 - MERCADINHO DA [PERSON_NAME]: CASSIANA 188 Bair…" at bounding box center [323, 151] width 646 height 303
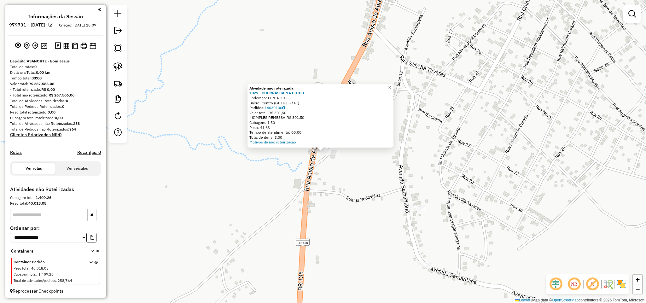
click at [417, 92] on div "Atividade não roteirizada 1029 - CHURRASCARIA CHICO Endereço: CENTRO 1 Bairro: …" at bounding box center [323, 151] width 646 height 303
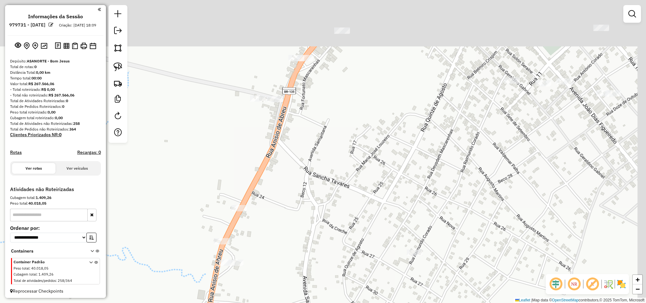
drag, startPoint x: 452, startPoint y: 63, endPoint x: 346, endPoint y: 179, distance: 156.7
click at [346, 185] on div "Janela de atendimento Grade de atendimento Capacidade Transportadoras Veículos …" at bounding box center [323, 151] width 646 height 303
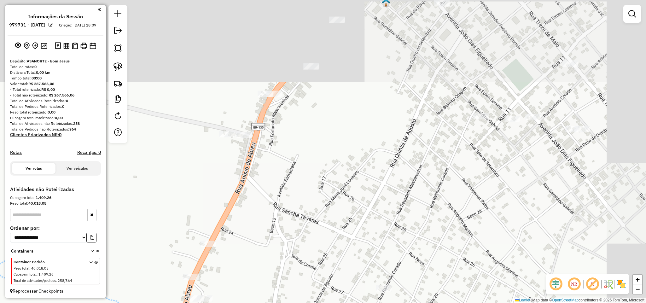
drag, startPoint x: 380, startPoint y: 130, endPoint x: 353, endPoint y: 174, distance: 52.2
click at [353, 174] on div "Janela de atendimento Grade de atendimento Capacidade Transportadoras Veículos …" at bounding box center [323, 151] width 646 height 303
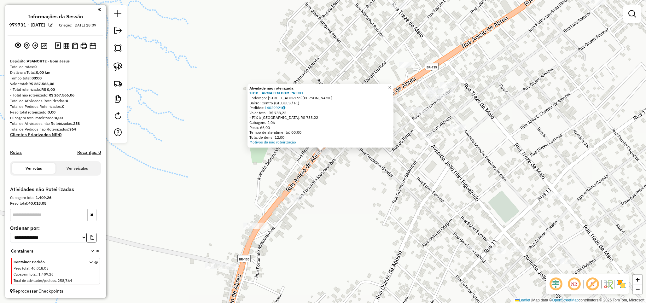
click at [428, 138] on div at bounding box center [428, 135] width 16 height 6
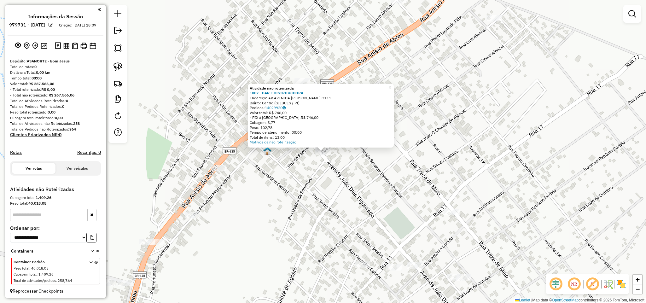
click at [462, 153] on div "Atividade não roteirizada 1002 - BAR E DISTRIBUIDORA Endereço: AV AVENIDA [PERS…" at bounding box center [323, 151] width 646 height 303
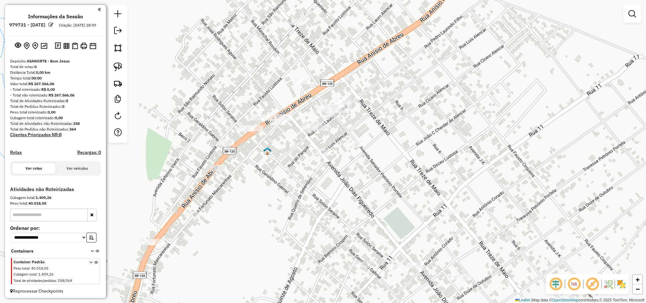
drag, startPoint x: 435, startPoint y: 136, endPoint x: 430, endPoint y: 137, distance: 5.1
click at [431, 137] on div "Janela de atendimento Grade de atendimento Capacidade Transportadoras Veículos …" at bounding box center [323, 151] width 646 height 303
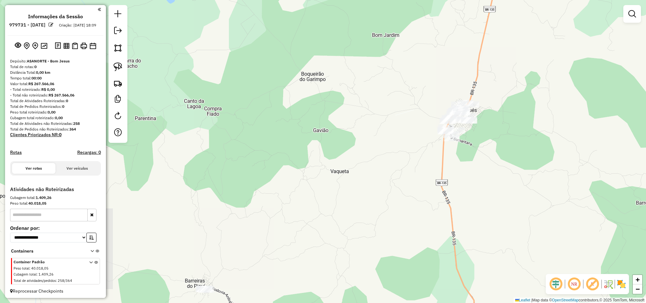
drag, startPoint x: 504, startPoint y: 77, endPoint x: 314, endPoint y: 129, distance: 197.1
click at [363, 127] on div "Janela de atendimento Grade de atendimento Capacidade Transportadoras Veículos …" at bounding box center [323, 151] width 646 height 303
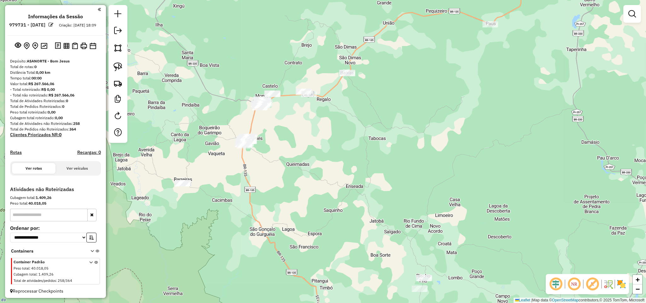
drag, startPoint x: 302, startPoint y: 140, endPoint x: 333, endPoint y: 155, distance: 34.4
click at [333, 155] on div "Janela de atendimento Grade de atendimento Capacidade Transportadoras Veículos …" at bounding box center [323, 151] width 646 height 303
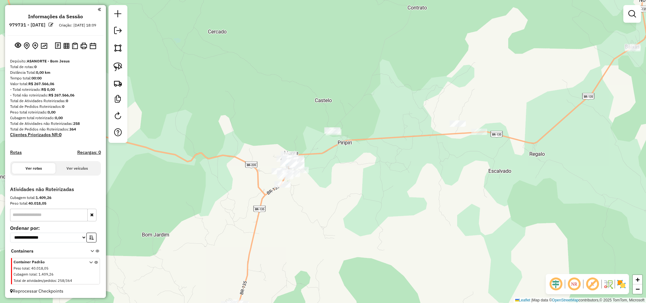
drag, startPoint x: 159, startPoint y: 158, endPoint x: 164, endPoint y: 102, distance: 56.0
click at [165, 104] on div "Janela de atendimento Grade de atendimento Capacidade Transportadoras Veículos …" at bounding box center [323, 151] width 646 height 303
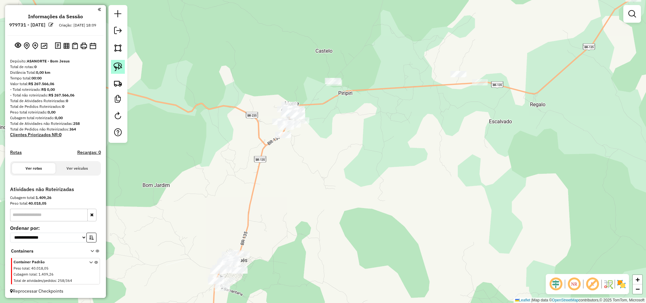
drag, startPoint x: 119, startPoint y: 66, endPoint x: 245, endPoint y: 77, distance: 127.3
click at [120, 66] on img at bounding box center [118, 66] width 9 height 9
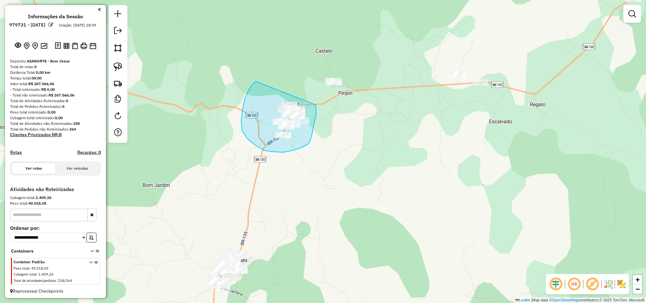
drag, startPoint x: 256, startPoint y: 81, endPoint x: 305, endPoint y: 94, distance: 50.5
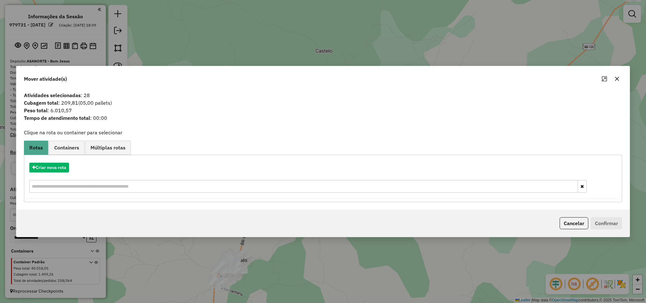
click at [618, 78] on icon "button" at bounding box center [617, 78] width 5 height 5
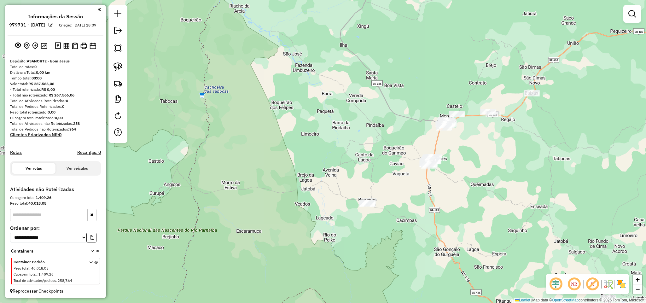
drag, startPoint x: 561, startPoint y: 143, endPoint x: 377, endPoint y: 151, distance: 184.7
click at [470, 162] on div "Janela de atendimento Grade de atendimento Capacidade Transportadoras Veículos …" at bounding box center [323, 151] width 646 height 303
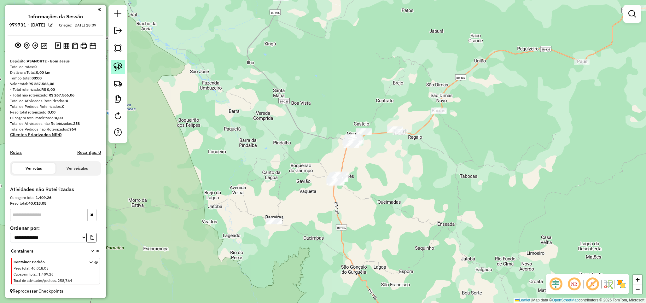
click at [116, 67] on img at bounding box center [118, 66] width 9 height 9
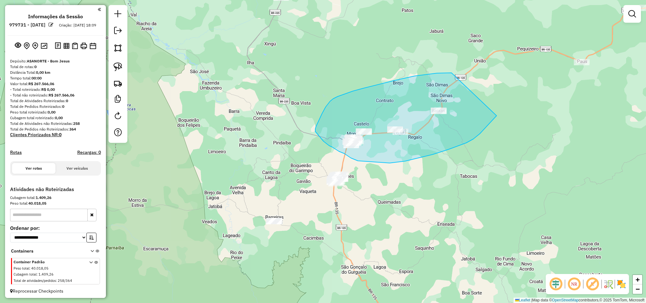
drag, startPoint x: 431, startPoint y: 74, endPoint x: 504, endPoint y: 94, distance: 75.6
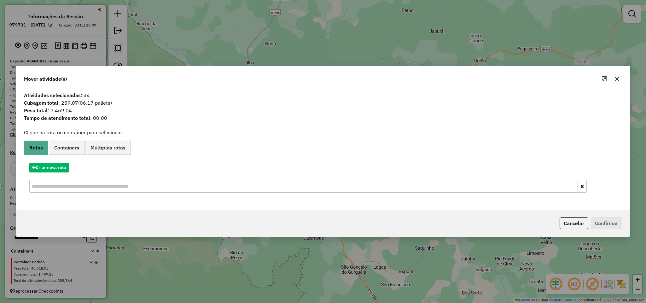
click at [616, 77] on icon "button" at bounding box center [617, 78] width 5 height 5
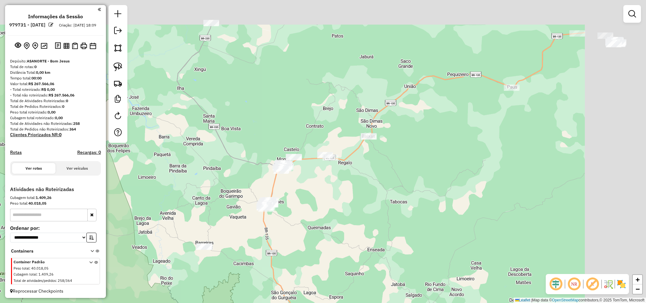
drag, startPoint x: 573, startPoint y: 109, endPoint x: 503, endPoint y: 135, distance: 74.5
click at [503, 135] on div "Janela de atendimento Grade de atendimento Capacidade Transportadoras Veículos …" at bounding box center [323, 151] width 646 height 303
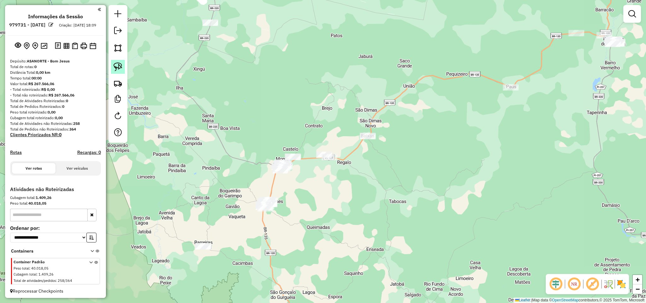
click at [116, 66] on img at bounding box center [118, 66] width 9 height 9
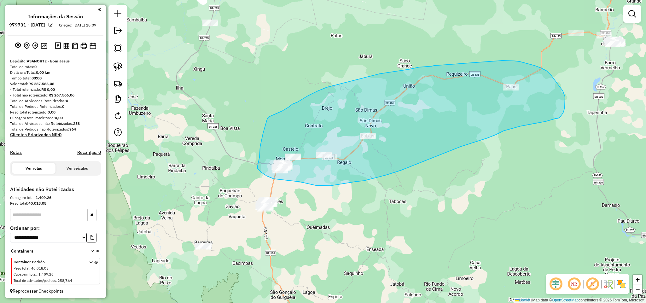
drag, startPoint x: 434, startPoint y: 66, endPoint x: 502, endPoint y: 61, distance: 68.3
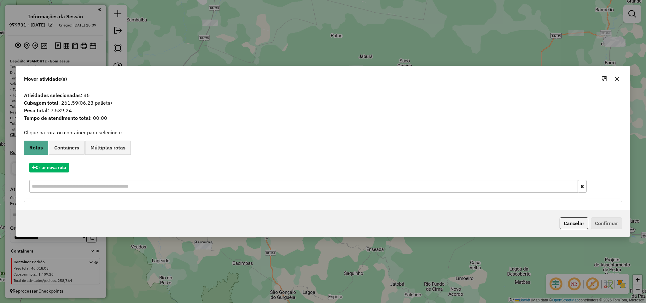
drag, startPoint x: 619, startPoint y: 77, endPoint x: 610, endPoint y: 80, distance: 9.5
click at [617, 77] on icon "button" at bounding box center [617, 78] width 5 height 5
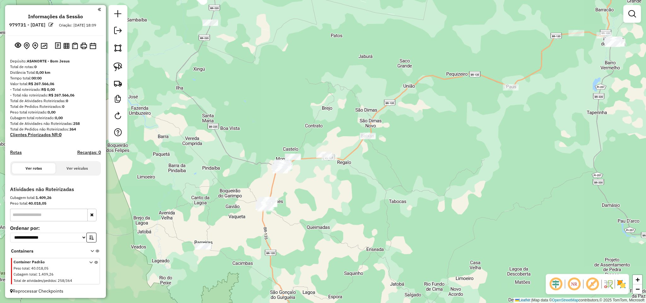
click at [511, 93] on div "Janela de atendimento Grade de atendimento Capacidade Transportadoras Veículos …" at bounding box center [323, 151] width 646 height 303
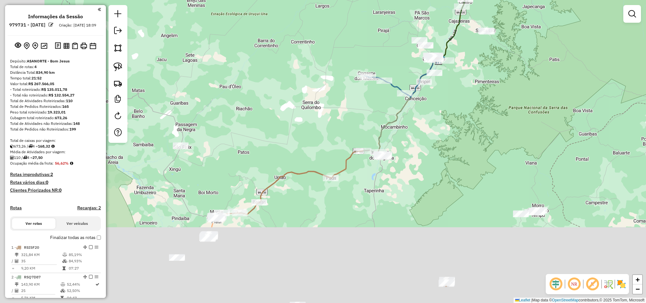
drag, startPoint x: 306, startPoint y: 243, endPoint x: 454, endPoint y: 123, distance: 190.6
click at [454, 124] on div "Janela de atendimento Grade de atendimento Capacidade Transportadoras Veículos …" at bounding box center [323, 151] width 646 height 303
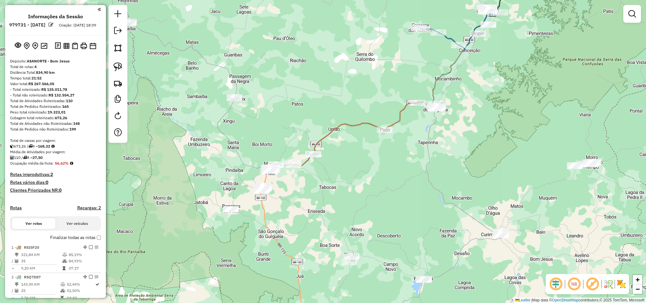
drag, startPoint x: 330, startPoint y: 185, endPoint x: 357, endPoint y: 176, distance: 27.7
click at [357, 176] on div "Janela de atendimento Grade de atendimento Capacidade Transportadoras Veículos …" at bounding box center [323, 151] width 646 height 303
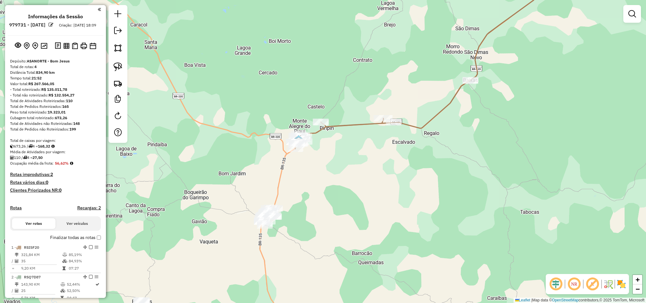
drag, startPoint x: 297, startPoint y: 215, endPoint x: 292, endPoint y: 184, distance: 31.6
click at [296, 190] on div "Janela de atendimento Grade de atendimento Capacidade Transportadoras Veículos …" at bounding box center [323, 151] width 646 height 303
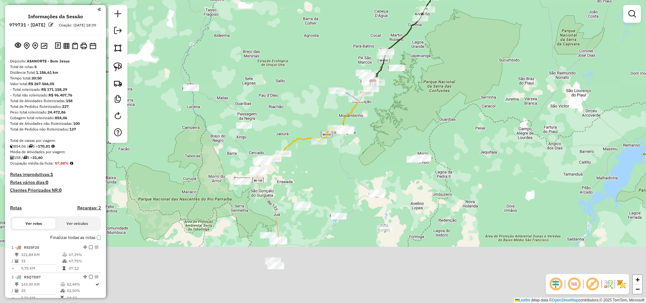
drag, startPoint x: 357, startPoint y: 228, endPoint x: 383, endPoint y: 143, distance: 89.2
click at [388, 142] on div "Janela de atendimento Grade de atendimento Capacidade Transportadoras Veículos …" at bounding box center [323, 151] width 646 height 303
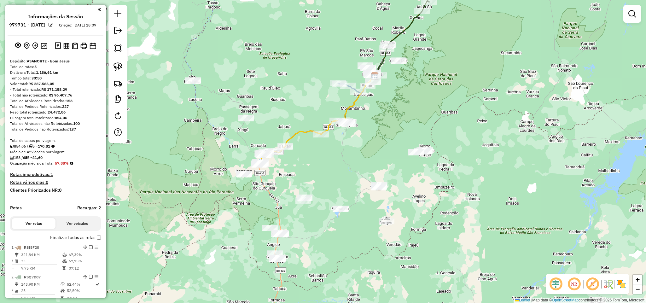
drag, startPoint x: 341, startPoint y: 266, endPoint x: 332, endPoint y: 197, distance: 69.2
click at [333, 200] on div "Janela de atendimento Grade de atendimento Capacidade Transportadoras Veículos …" at bounding box center [323, 151] width 646 height 303
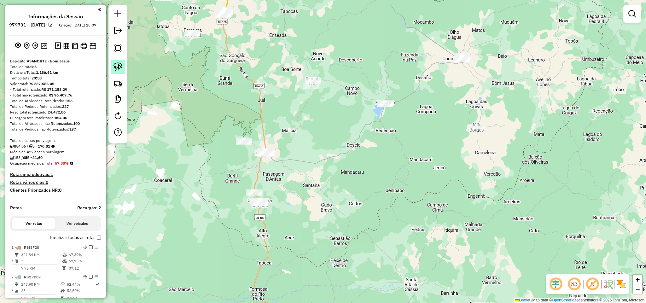
click at [114, 65] on img at bounding box center [118, 66] width 9 height 9
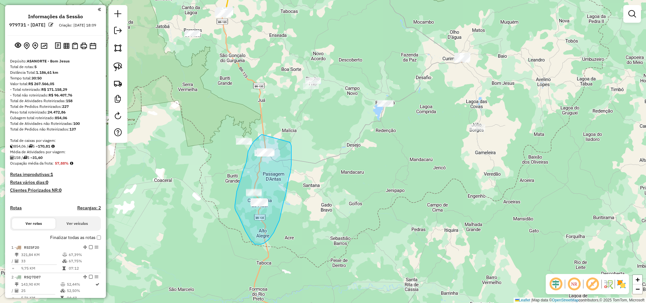
drag, startPoint x: 262, startPoint y: 135, endPoint x: 290, endPoint y: 142, distance: 28.5
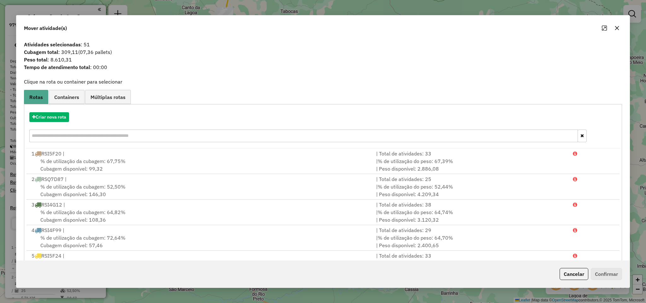
click at [615, 30] on icon "button" at bounding box center [617, 28] width 5 height 5
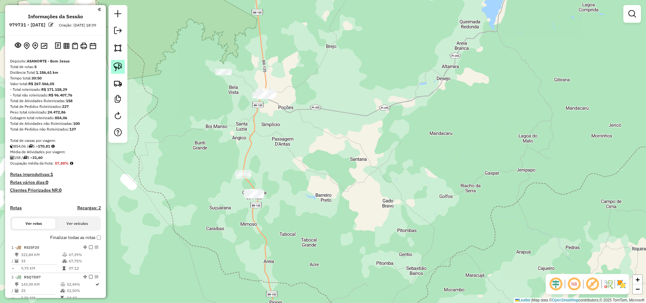
drag, startPoint x: 118, startPoint y: 64, endPoint x: 241, endPoint y: 64, distance: 123.0
click at [119, 65] on img at bounding box center [118, 66] width 9 height 9
drag, startPoint x: 242, startPoint y: 90, endPoint x: 271, endPoint y: 77, distance: 32.0
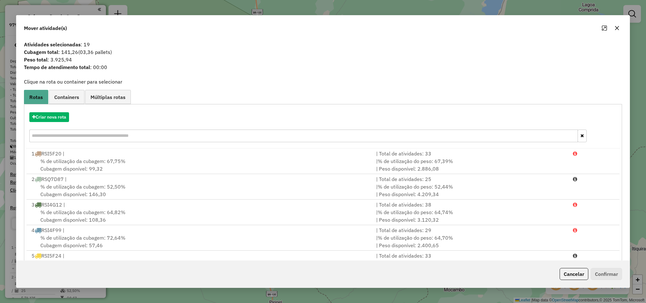
click at [618, 27] on icon "button" at bounding box center [617, 28] width 5 height 5
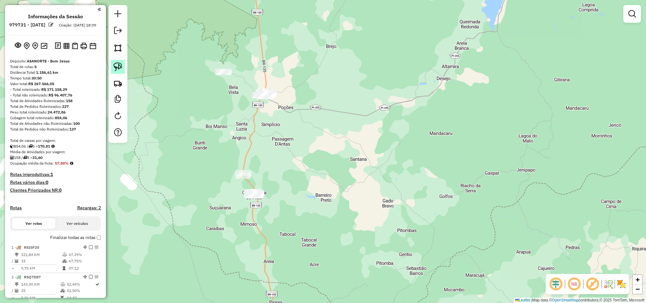
click at [117, 66] on img at bounding box center [118, 66] width 9 height 9
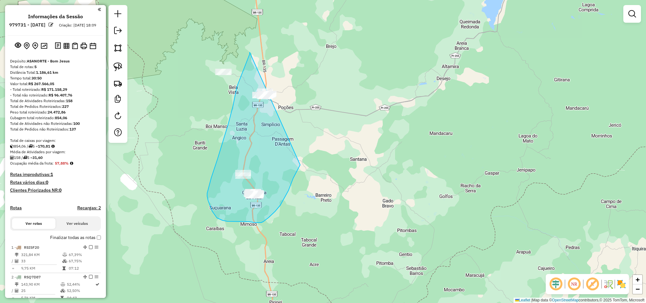
drag, startPoint x: 250, startPoint y: 52, endPoint x: 298, endPoint y: 81, distance: 56.3
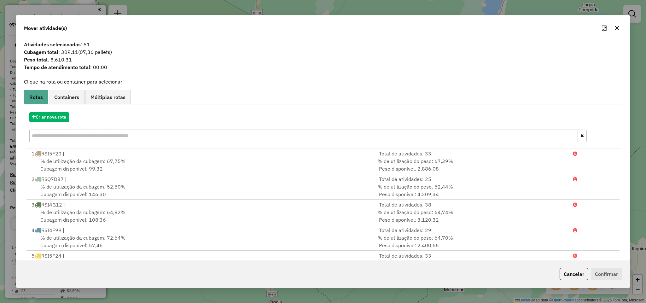
click at [619, 25] on button "button" at bounding box center [617, 28] width 10 height 10
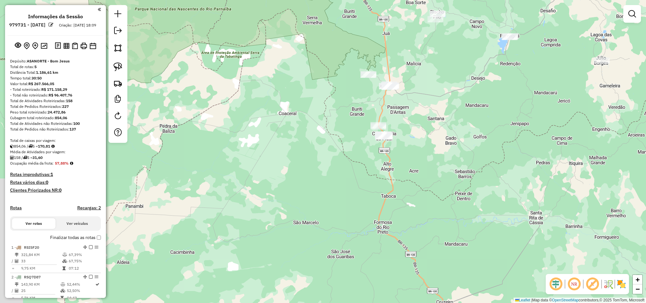
drag, startPoint x: 506, startPoint y: 67, endPoint x: 335, endPoint y: 178, distance: 204.1
click at [340, 175] on div "Janela de atendimento Grade de atendimento Capacidade Transportadoras Veículos …" at bounding box center [323, 151] width 646 height 303
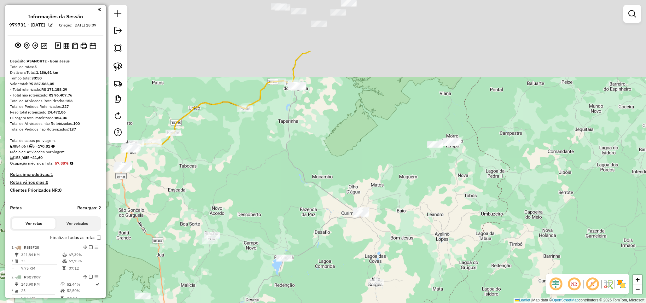
drag, startPoint x: 285, startPoint y: 97, endPoint x: 279, endPoint y: 194, distance: 97.0
click at [265, 205] on div "Janela de atendimento Grade de atendimento Capacidade Transportadoras Veículos …" at bounding box center [323, 151] width 646 height 303
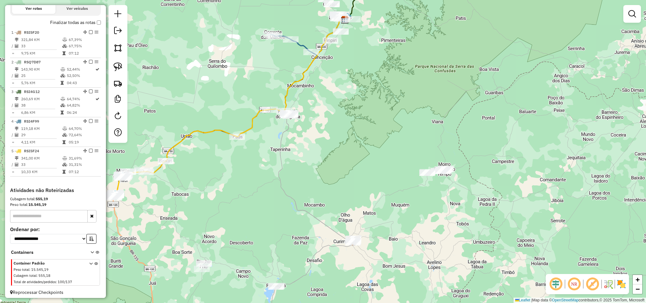
scroll to position [224, 0]
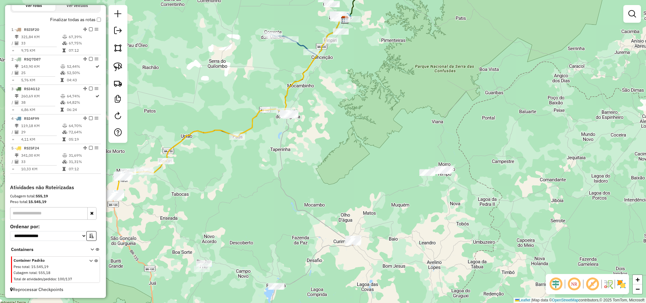
drag, startPoint x: 355, startPoint y: 102, endPoint x: 318, endPoint y: 218, distance: 121.3
click at [318, 218] on div "Janela de atendimento Grade de atendimento Capacidade Transportadoras Veículos …" at bounding box center [323, 151] width 646 height 303
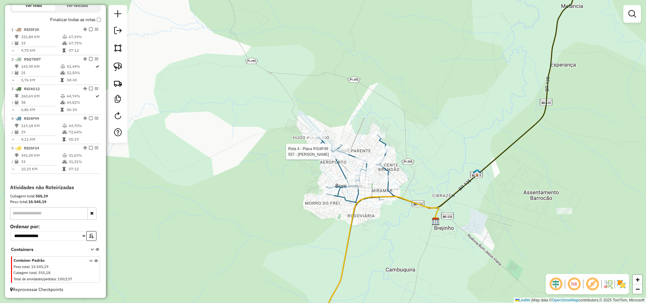
select select "**********"
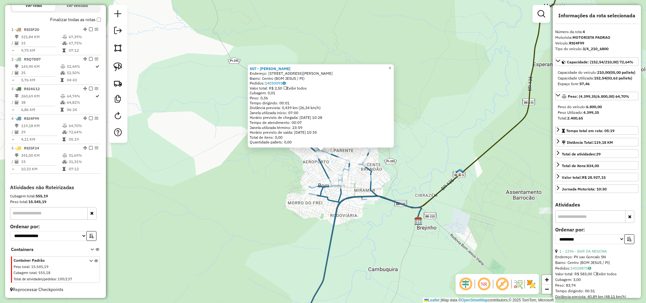
click at [373, 189] on icon at bounding box center [335, 234] width 79 height 200
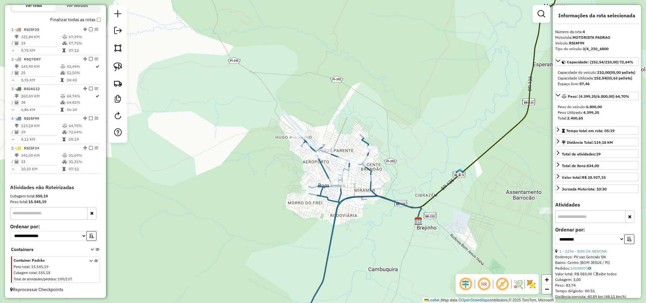
drag, startPoint x: 415, startPoint y: 174, endPoint x: 352, endPoint y: 109, distance: 90.5
click at [356, 112] on div "Janela de atendimento Grade de atendimento Capacidade Transportadoras Veículos …" at bounding box center [323, 151] width 646 height 303
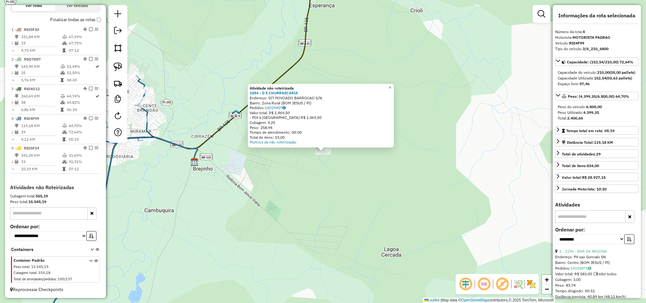
click at [299, 188] on div "Atividade não roteirizada 1884 - D S CHURRASCARIA Endereço: SIT POVOADO BARROCA…" at bounding box center [323, 151] width 646 height 303
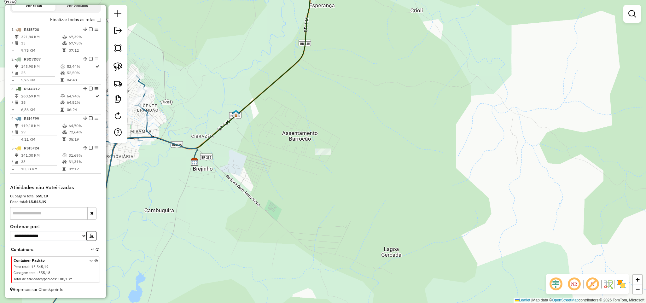
drag, startPoint x: 265, startPoint y: 183, endPoint x: 413, endPoint y: 177, distance: 148.6
click at [413, 178] on div "Janela de atendimento Grade de atendimento Capacidade Transportadoras Veículos …" at bounding box center [323, 151] width 646 height 303
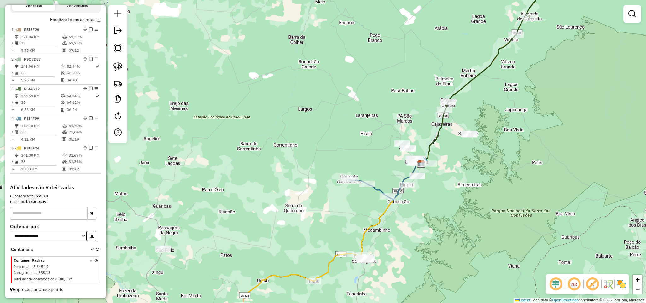
drag, startPoint x: 493, startPoint y: 244, endPoint x: 427, endPoint y: 132, distance: 129.6
click at [433, 140] on div "Janela de atendimento Grade de atendimento Capacidade Transportadoras Veículos …" at bounding box center [323, 151] width 646 height 303
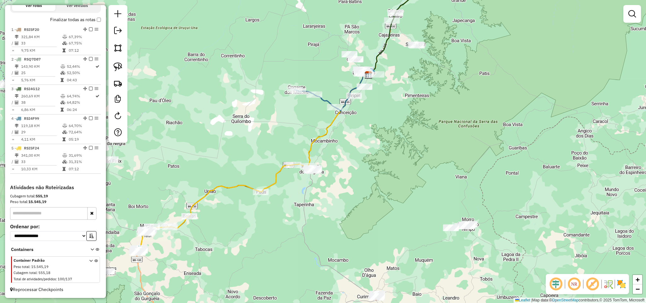
drag, startPoint x: 366, startPoint y: 225, endPoint x: 406, endPoint y: 93, distance: 137.6
click at [403, 99] on div "Janela de atendimento Grade de atendimento Capacidade Transportadoras Veículos …" at bounding box center [323, 151] width 646 height 303
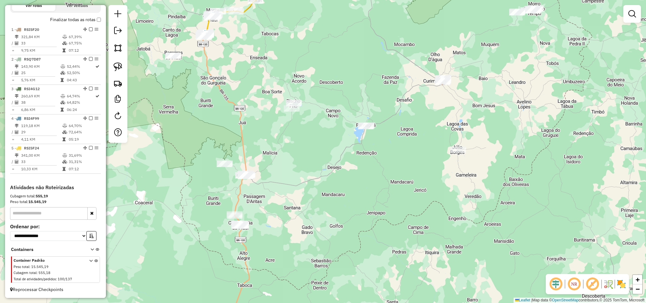
drag, startPoint x: 325, startPoint y: 208, endPoint x: 355, endPoint y: 181, distance: 39.9
click at [354, 183] on div "Janela de atendimento Grade de atendimento Capacidade Transportadoras Veículos …" at bounding box center [323, 151] width 646 height 303
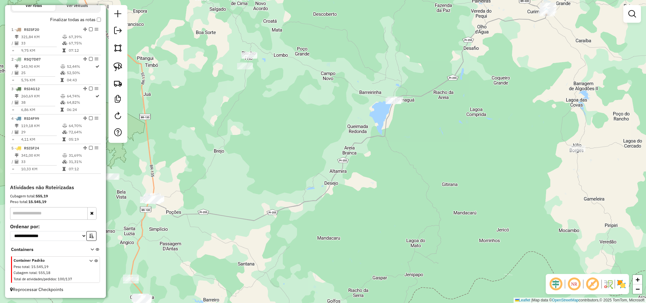
drag, startPoint x: 260, startPoint y: 131, endPoint x: 265, endPoint y: 127, distance: 6.9
click at [265, 127] on div "Janela de atendimento Grade de atendimento Capacidade Transportadoras Veículos …" at bounding box center [323, 151] width 646 height 303
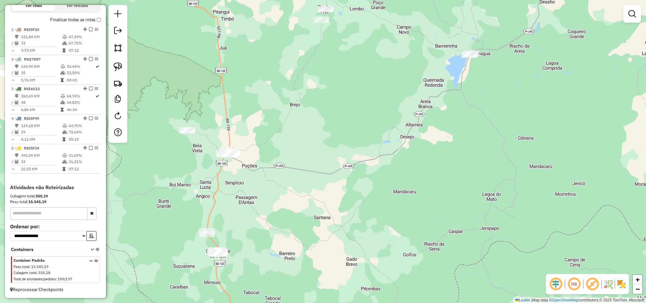
drag, startPoint x: 115, startPoint y: 65, endPoint x: 183, endPoint y: 97, distance: 75.0
click at [115, 64] on img at bounding box center [118, 66] width 9 height 9
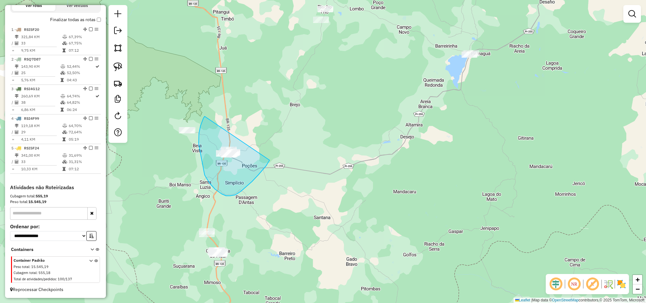
drag, startPoint x: 199, startPoint y: 144, endPoint x: 231, endPoint y: 107, distance: 48.7
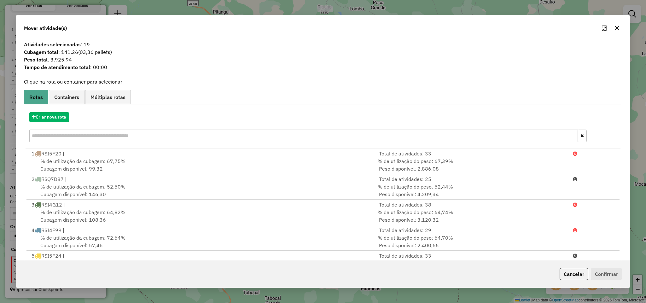
click at [618, 31] on button "button" at bounding box center [617, 28] width 10 height 10
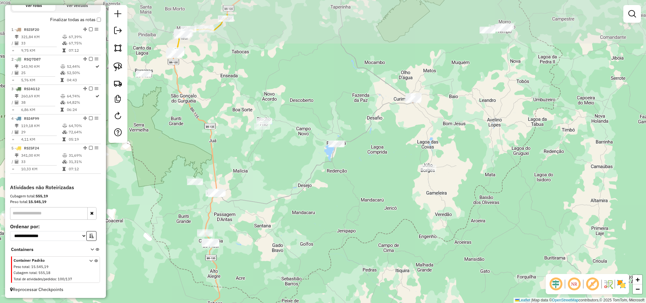
drag, startPoint x: 436, startPoint y: 113, endPoint x: 375, endPoint y: 157, distance: 75.6
click at [375, 157] on div "Janela de atendimento Grade de atendimento Capacidade Transportadoras Veículos …" at bounding box center [323, 151] width 646 height 303
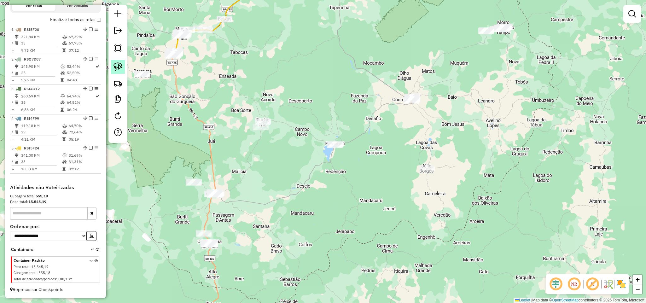
click at [119, 67] on img at bounding box center [118, 66] width 9 height 9
drag, startPoint x: 395, startPoint y: 100, endPoint x: 434, endPoint y: 78, distance: 44.2
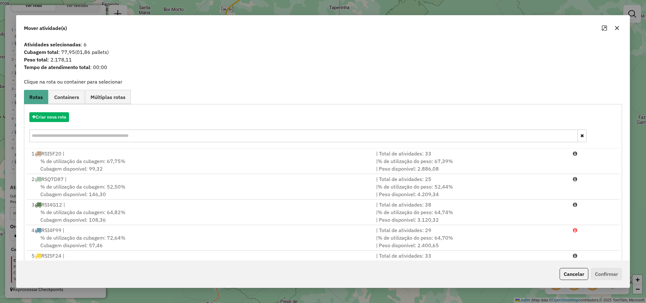
click at [618, 29] on icon "button" at bounding box center [617, 28] width 5 height 5
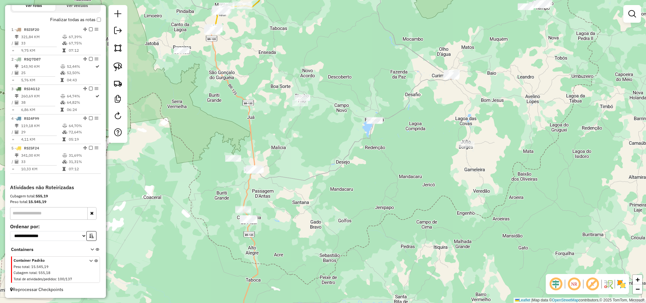
drag, startPoint x: 319, startPoint y: 187, endPoint x: 364, endPoint y: 134, distance: 69.8
click at [361, 139] on div "Janela de atendimento Grade de atendimento Capacidade Transportadoras Veículos …" at bounding box center [323, 151] width 646 height 303
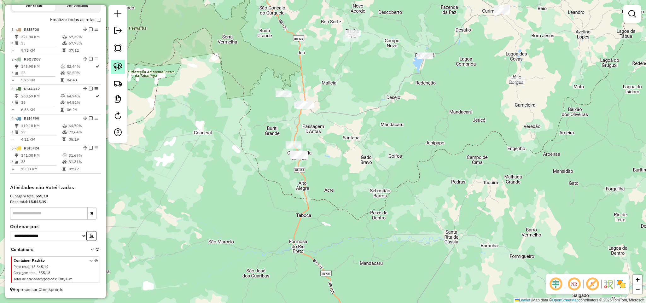
click at [118, 69] on img at bounding box center [118, 66] width 9 height 9
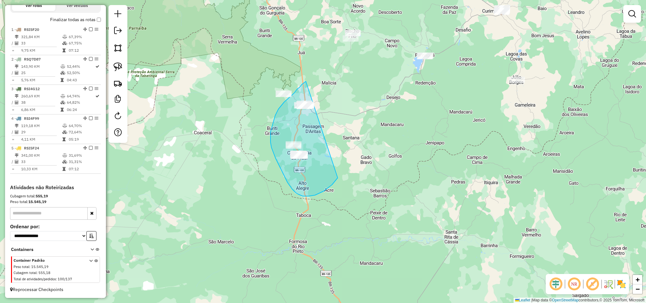
drag, startPoint x: 302, startPoint y: 85, endPoint x: 331, endPoint y: 96, distance: 31.7
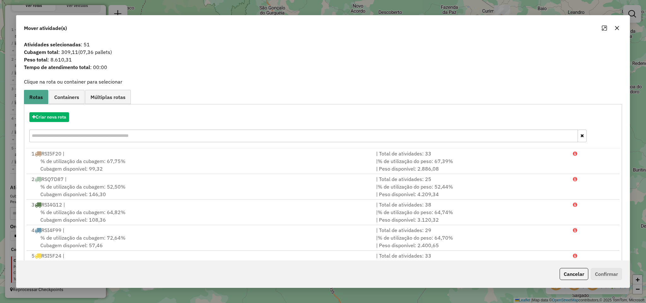
click at [618, 28] on icon "button" at bounding box center [617, 28] width 5 height 5
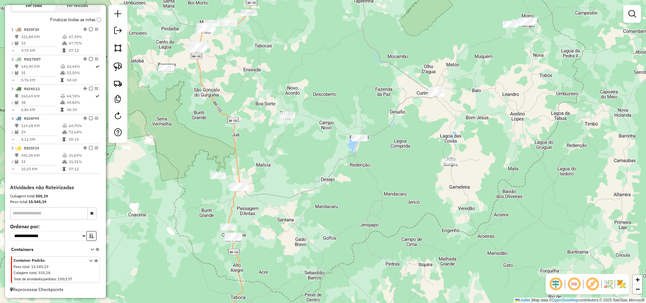
drag, startPoint x: 514, startPoint y: 47, endPoint x: 440, endPoint y: 144, distance: 122.2
click at [443, 141] on div "Janela de atendimento Grade de atendimento Capacidade Transportadoras Veículos …" at bounding box center [323, 151] width 646 height 303
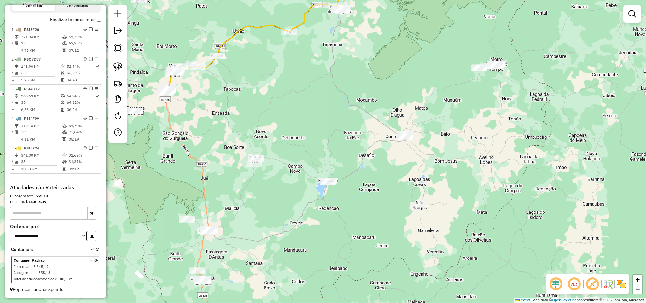
drag, startPoint x: 505, startPoint y: 95, endPoint x: 439, endPoint y: 146, distance: 83.6
click at [439, 146] on div "Janela de atendimento Grade de atendimento Capacidade Transportadoras Veículos …" at bounding box center [323, 151] width 646 height 303
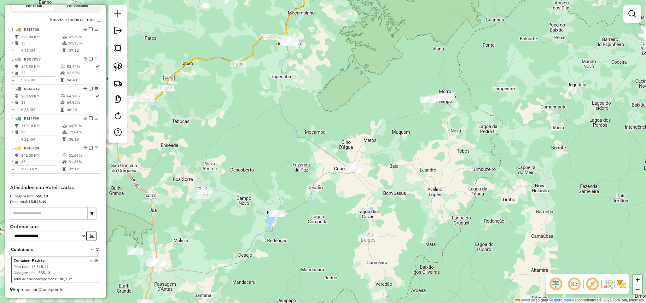
drag, startPoint x: 264, startPoint y: 146, endPoint x: 381, endPoint y: 3, distance: 184.2
click at [379, 8] on div "Janela de atendimento Grade de atendimento Capacidade Transportadoras Veículos …" at bounding box center [323, 151] width 646 height 303
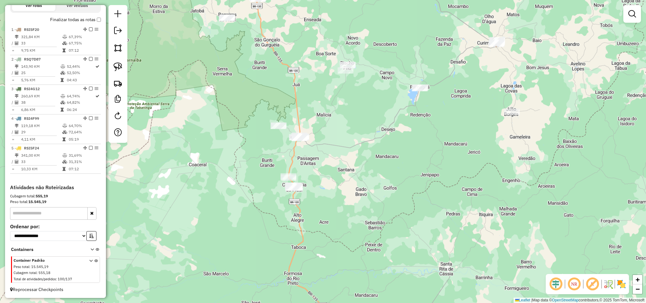
drag, startPoint x: 340, startPoint y: 109, endPoint x: 334, endPoint y: 148, distance: 38.9
click at [335, 147] on div "Janela de atendimento Grade de atendimento Capacidade Transportadoras Veículos …" at bounding box center [323, 151] width 646 height 303
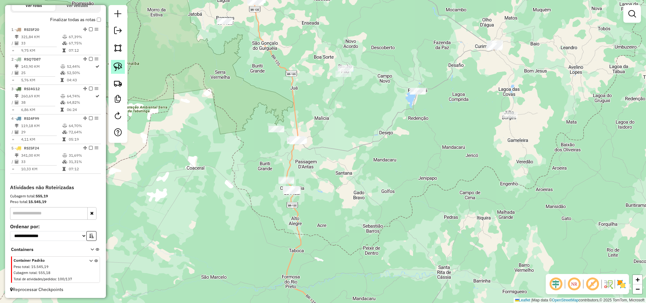
click at [122, 67] on img at bounding box center [118, 66] width 9 height 9
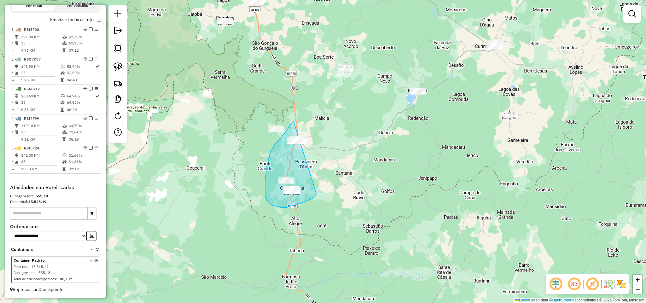
drag, startPoint x: 292, startPoint y: 123, endPoint x: 311, endPoint y: 119, distance: 18.7
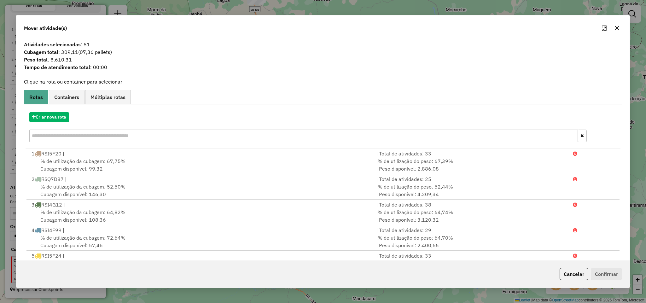
click at [619, 29] on icon "button" at bounding box center [617, 28] width 5 height 5
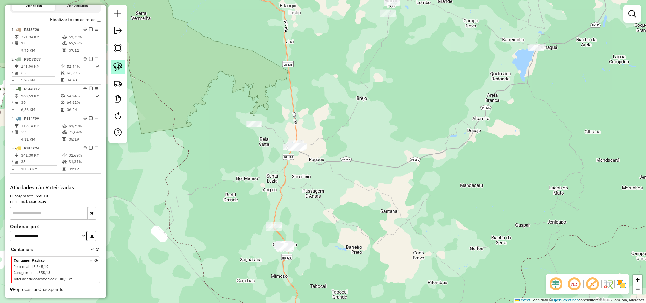
click at [119, 67] on img at bounding box center [118, 66] width 9 height 9
drag, startPoint x: 267, startPoint y: 146, endPoint x: 303, endPoint y: 112, distance: 49.7
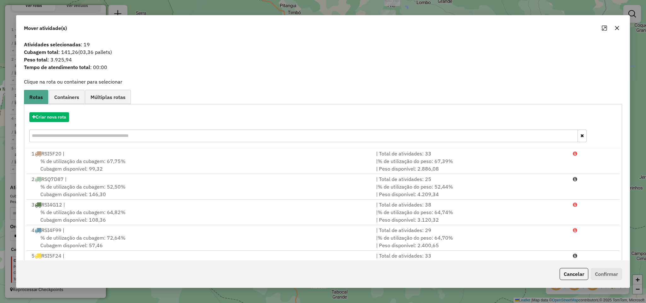
click at [618, 28] on icon "button" at bounding box center [617, 28] width 5 height 5
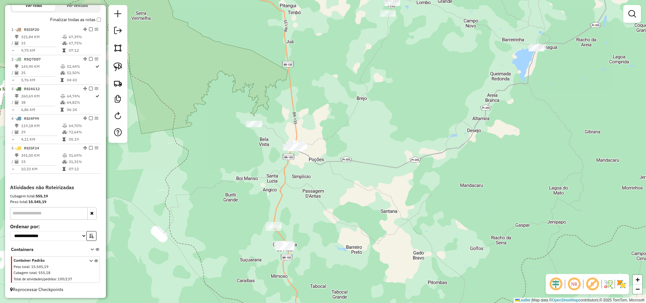
drag, startPoint x: 369, startPoint y: 165, endPoint x: 369, endPoint y: 148, distance: 17.3
click at [369, 150] on div "Janela de atendimento Grade de atendimento Capacidade Transportadoras Veículos …" at bounding box center [323, 151] width 646 height 303
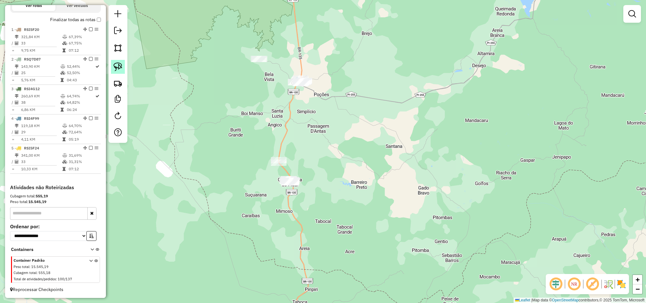
click at [114, 65] on img at bounding box center [118, 66] width 9 height 9
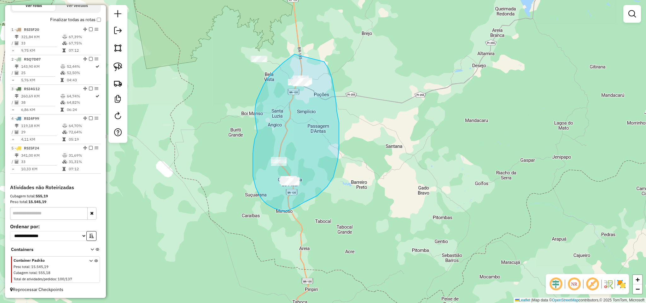
drag, startPoint x: 257, startPoint y: 100, endPoint x: 324, endPoint y: 62, distance: 78.0
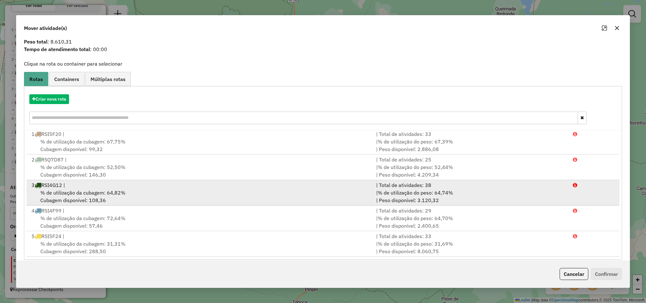
scroll to position [26, 0]
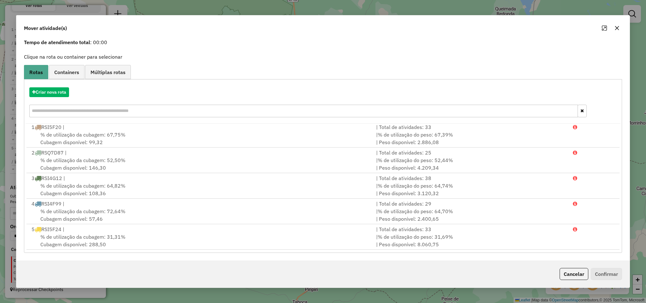
click at [617, 27] on icon "button" at bounding box center [617, 28] width 5 height 5
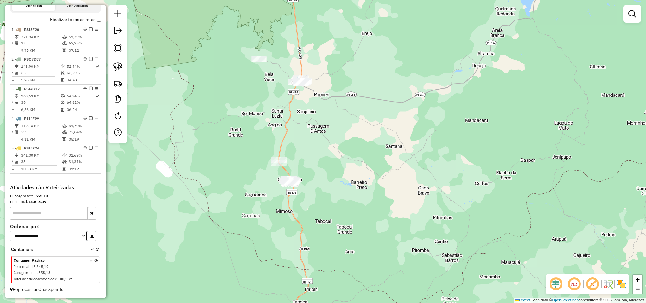
drag, startPoint x: 374, startPoint y: 70, endPoint x: 298, endPoint y: 169, distance: 124.8
click at [302, 165] on div "Janela de atendimento Grade de atendimento Capacidade Transportadoras Veículos …" at bounding box center [323, 151] width 646 height 303
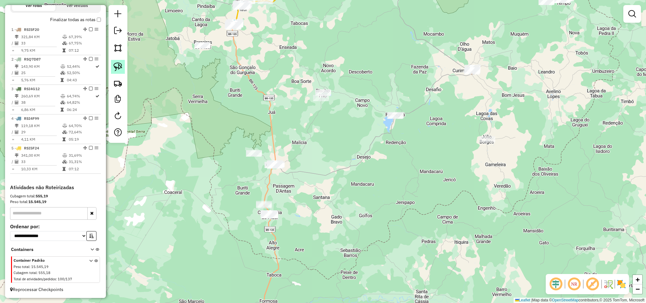
click at [120, 66] on img at bounding box center [118, 66] width 9 height 9
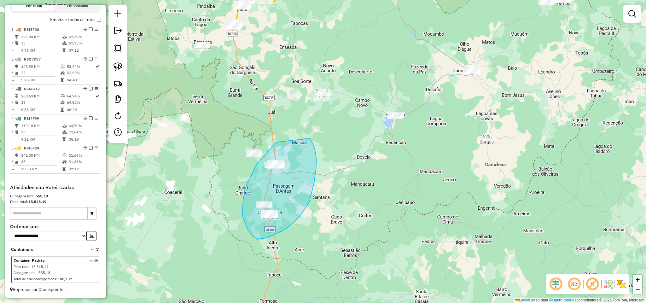
drag, startPoint x: 277, startPoint y: 142, endPoint x: 309, endPoint y: 138, distance: 32.4
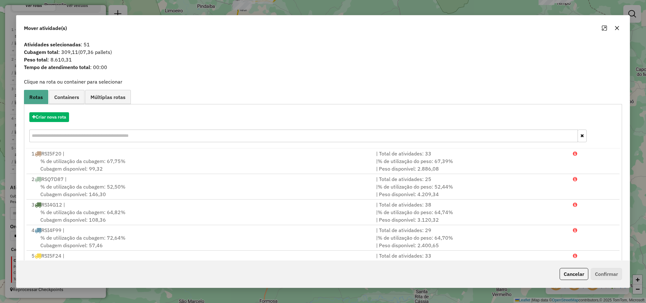
click at [620, 28] on button "button" at bounding box center [617, 28] width 10 height 10
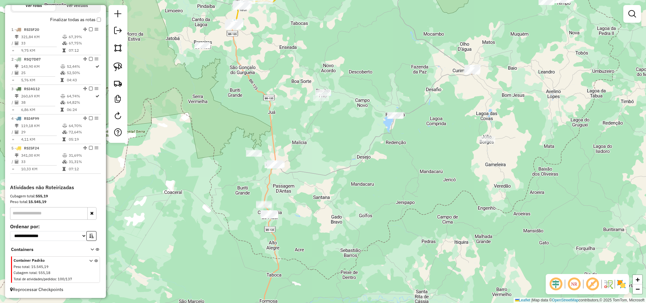
drag, startPoint x: 362, startPoint y: 129, endPoint x: 342, endPoint y: 182, distance: 56.5
click at [345, 181] on div "Janela de atendimento Grade de atendimento Capacidade Transportadoras Veículos …" at bounding box center [323, 151] width 646 height 303
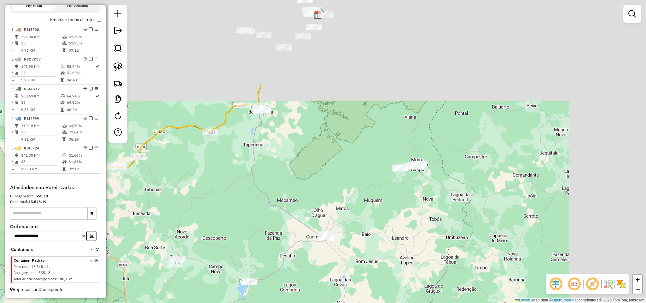
drag, startPoint x: 387, startPoint y: 95, endPoint x: 244, endPoint y: 224, distance: 192.0
click at [247, 221] on div "Janela de atendimento Grade de atendimento Capacidade Transportadoras Veículos …" at bounding box center [323, 151] width 646 height 303
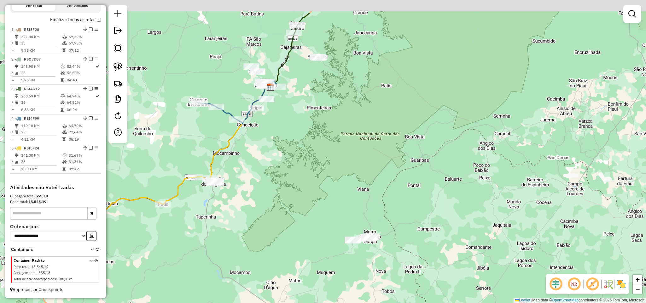
drag, startPoint x: 325, startPoint y: 141, endPoint x: 279, endPoint y: 218, distance: 89.4
click at [281, 216] on div "Janela de atendimento Grade de atendimento Capacidade Transportadoras Veículos …" at bounding box center [323, 151] width 646 height 303
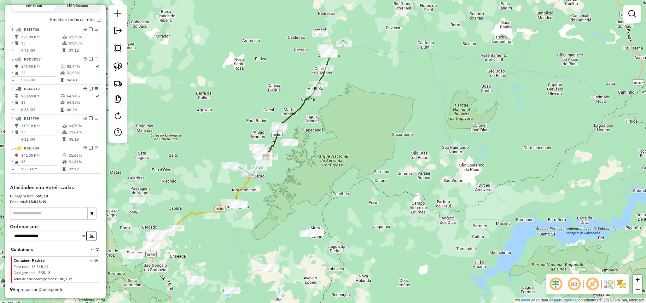
drag, startPoint x: 290, startPoint y: 220, endPoint x: 305, endPoint y: 189, distance: 34.3
click at [305, 189] on div "Janela de atendimento Grade de atendimento Capacidade Transportadoras Veículos …" at bounding box center [323, 151] width 646 height 303
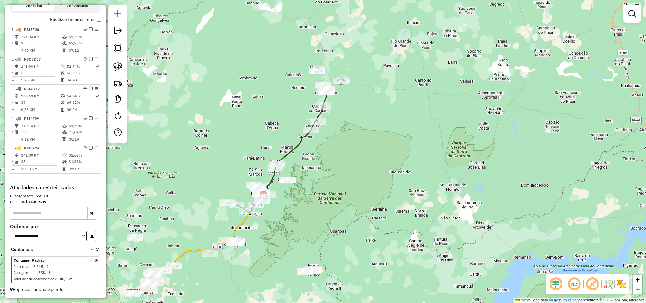
drag, startPoint x: 342, startPoint y: 134, endPoint x: 328, endPoint y: 201, distance: 67.6
click at [328, 201] on div "Janela de atendimento Grade de atendimento Capacidade Transportadoras Veículos …" at bounding box center [323, 151] width 646 height 303
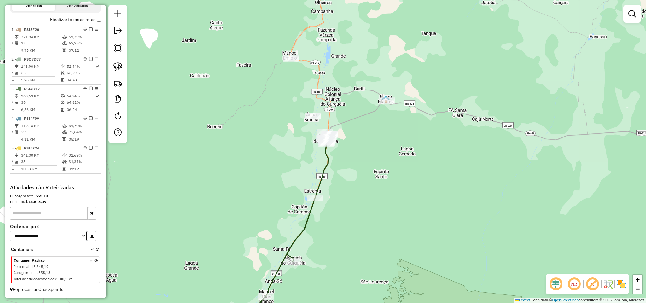
drag, startPoint x: 385, startPoint y: 138, endPoint x: 262, endPoint y: 167, distance: 125.9
click at [373, 203] on div "Janela de atendimento Grade de atendimento Capacidade Transportadoras Veículos …" at bounding box center [323, 151] width 646 height 303
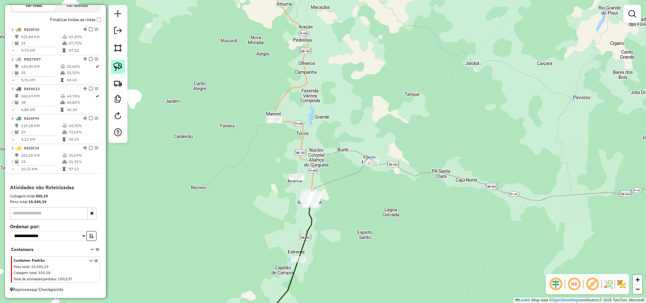
click at [120, 66] on img at bounding box center [118, 66] width 9 height 9
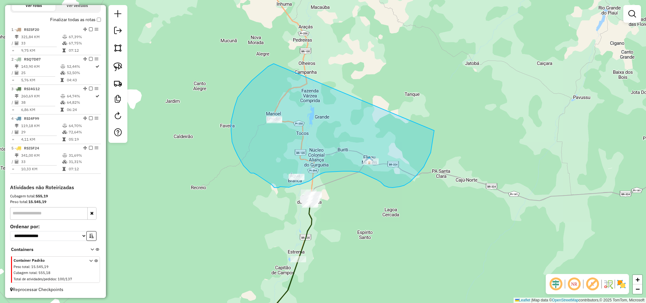
drag, startPoint x: 231, startPoint y: 131, endPoint x: 394, endPoint y: 67, distance: 175.6
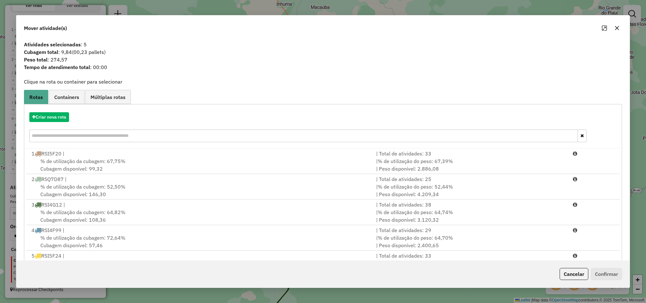
click at [619, 28] on icon "button" at bounding box center [617, 28] width 5 height 5
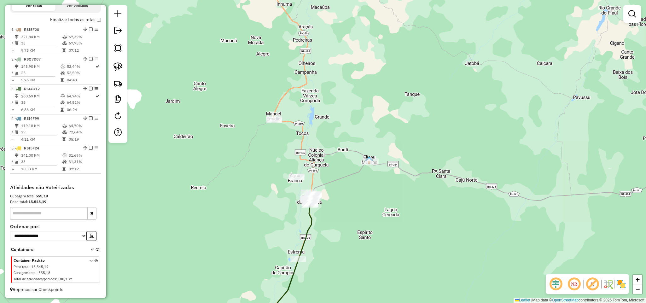
drag, startPoint x: 473, startPoint y: 165, endPoint x: 458, endPoint y: 58, distance: 107.9
click at [460, 69] on div "Janela de atendimento Grade de atendimento Capacidade Transportadoras Veículos …" at bounding box center [323, 151] width 646 height 303
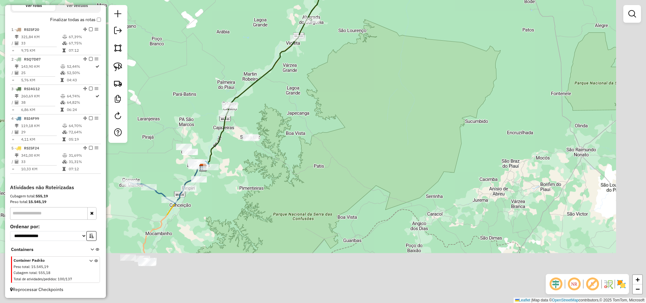
drag, startPoint x: 449, startPoint y: 193, endPoint x: 404, endPoint y: 66, distance: 134.4
click at [406, 74] on div "Janela de atendimento Grade de atendimento Capacidade Transportadoras Veículos …" at bounding box center [323, 151] width 646 height 303
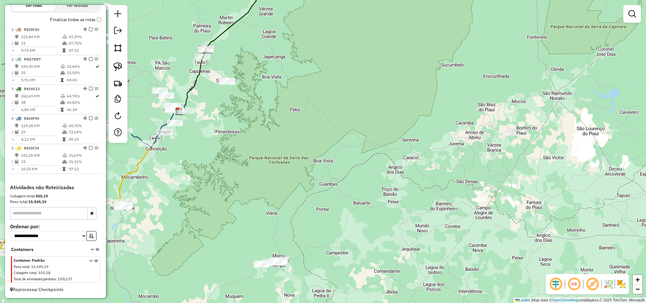
drag, startPoint x: 364, startPoint y: 182, endPoint x: 411, endPoint y: 50, distance: 140.1
click at [412, 57] on div "Janela de atendimento Grade de atendimento Capacidade Transportadoras Veículos …" at bounding box center [323, 151] width 646 height 303
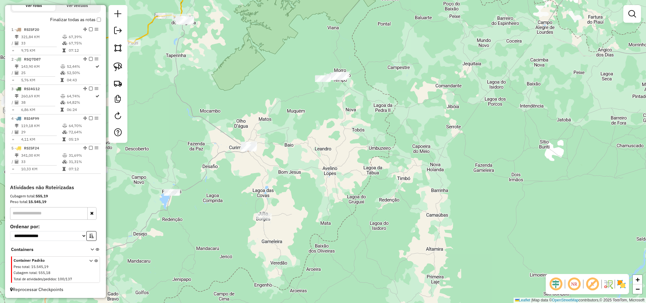
drag, startPoint x: 398, startPoint y: 165, endPoint x: 411, endPoint y: 177, distance: 17.6
click at [411, 177] on div "Janela de atendimento Grade de atendimento Capacidade Transportadoras Veículos …" at bounding box center [323, 151] width 646 height 303
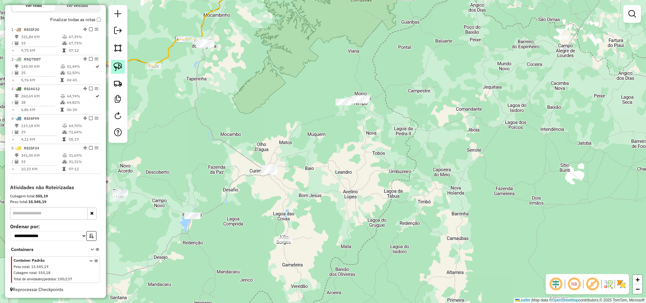
drag, startPoint x: 119, startPoint y: 68, endPoint x: 151, endPoint y: 74, distance: 33.2
click at [119, 68] on img at bounding box center [118, 66] width 9 height 9
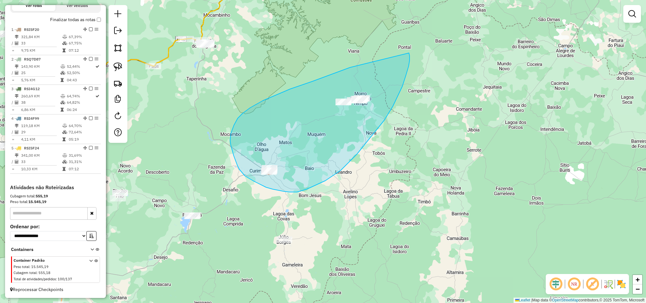
drag, startPoint x: 358, startPoint y: 66, endPoint x: 405, endPoint y: 50, distance: 50.3
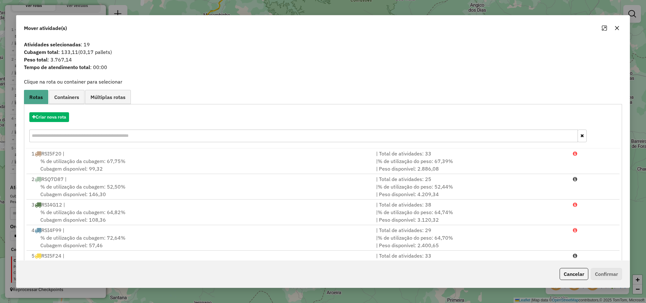
click at [618, 27] on icon "button" at bounding box center [617, 28] width 5 height 5
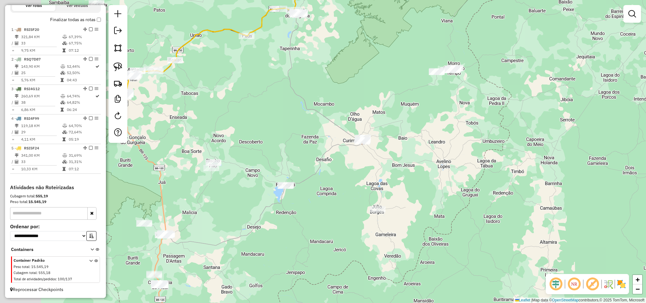
drag, startPoint x: 220, startPoint y: 227, endPoint x: 337, endPoint y: 184, distance: 125.0
click at [343, 189] on div "Janela de atendimento Grade de atendimento Capacidade Transportadoras Veículos …" at bounding box center [323, 151] width 646 height 303
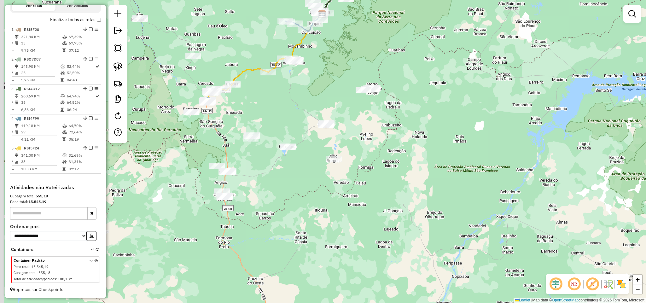
drag, startPoint x: 326, startPoint y: 31, endPoint x: 356, endPoint y: 84, distance: 60.2
click at [358, 83] on div "Janela de atendimento Grade de atendimento Capacidade Transportadoras Veículos …" at bounding box center [323, 151] width 646 height 303
